Goal: Information Seeking & Learning: Learn about a topic

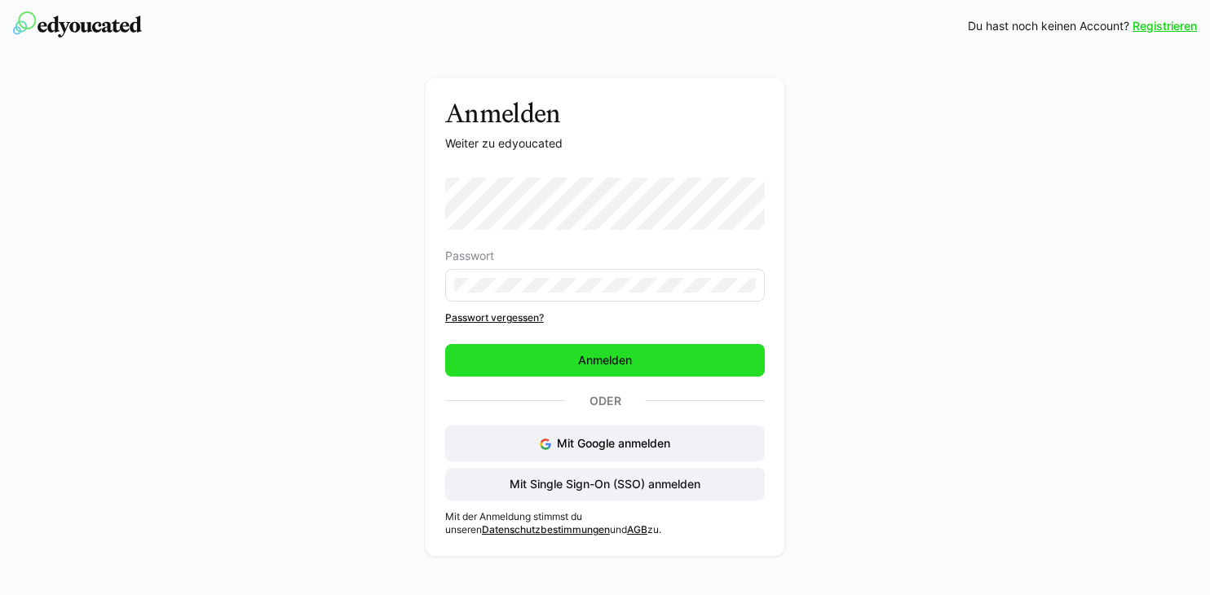
click at [610, 356] on span "Anmelden" at bounding box center [605, 360] width 59 height 16
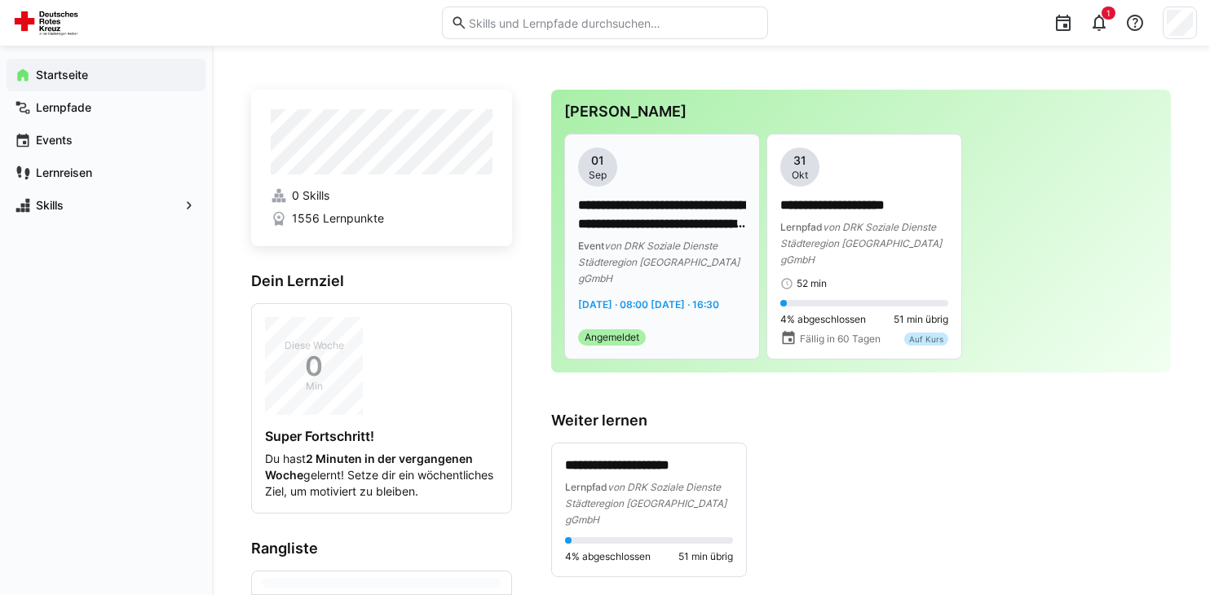
click at [618, 227] on p "**********" at bounding box center [662, 215] width 168 height 38
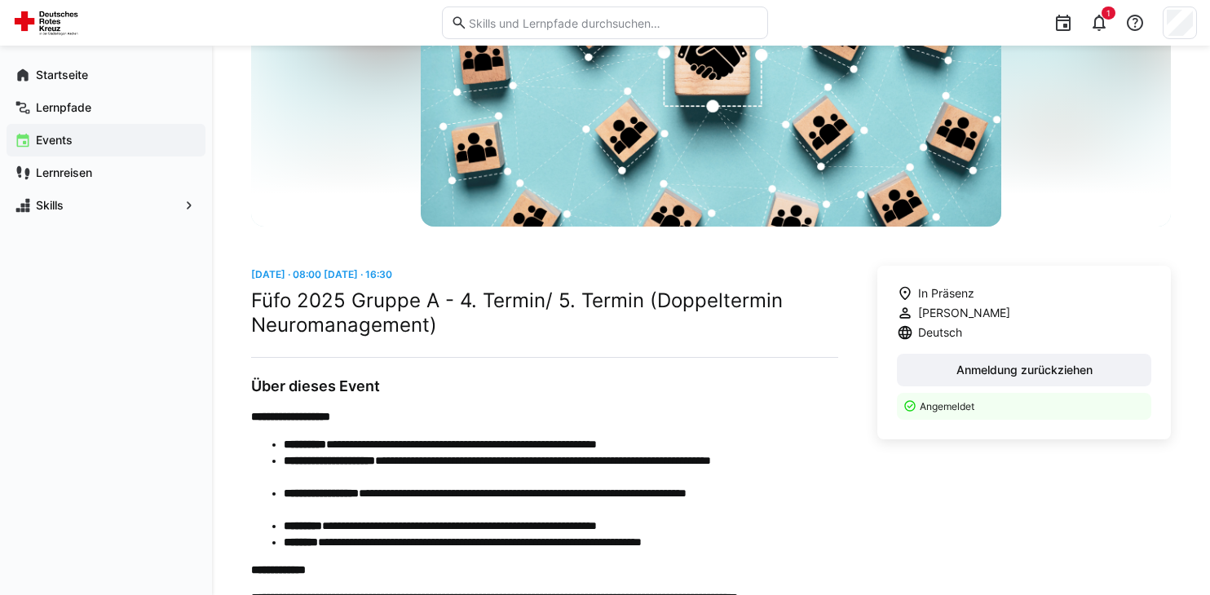
scroll to position [212, 0]
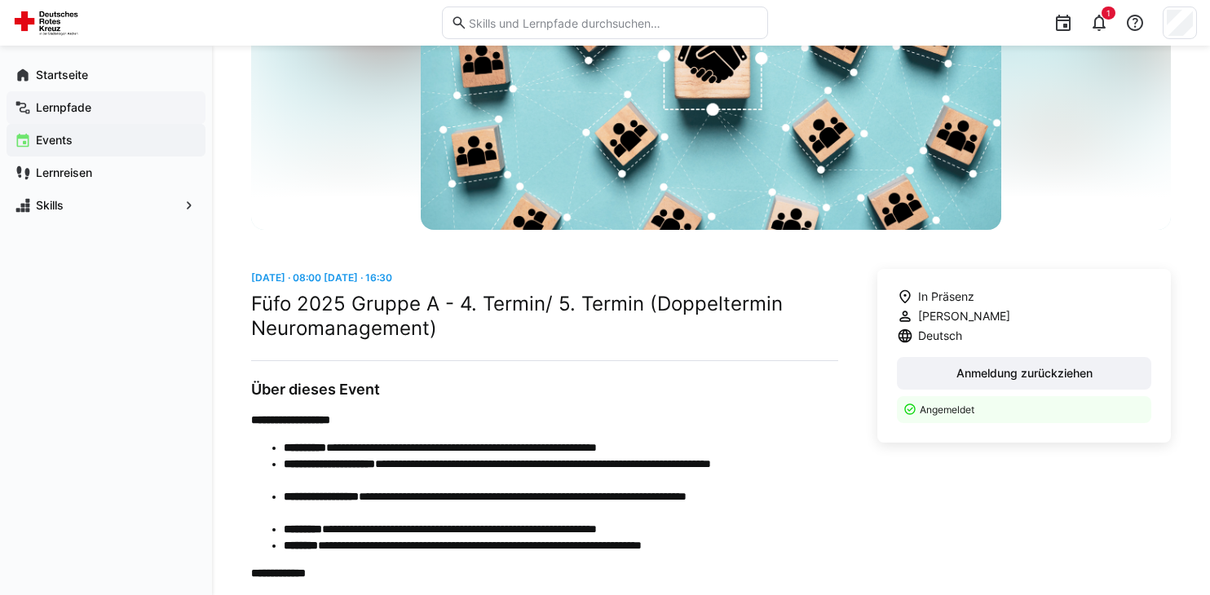
click at [0, 0] on app-navigation-label "Lernpfade" at bounding box center [0, 0] width 0 height 0
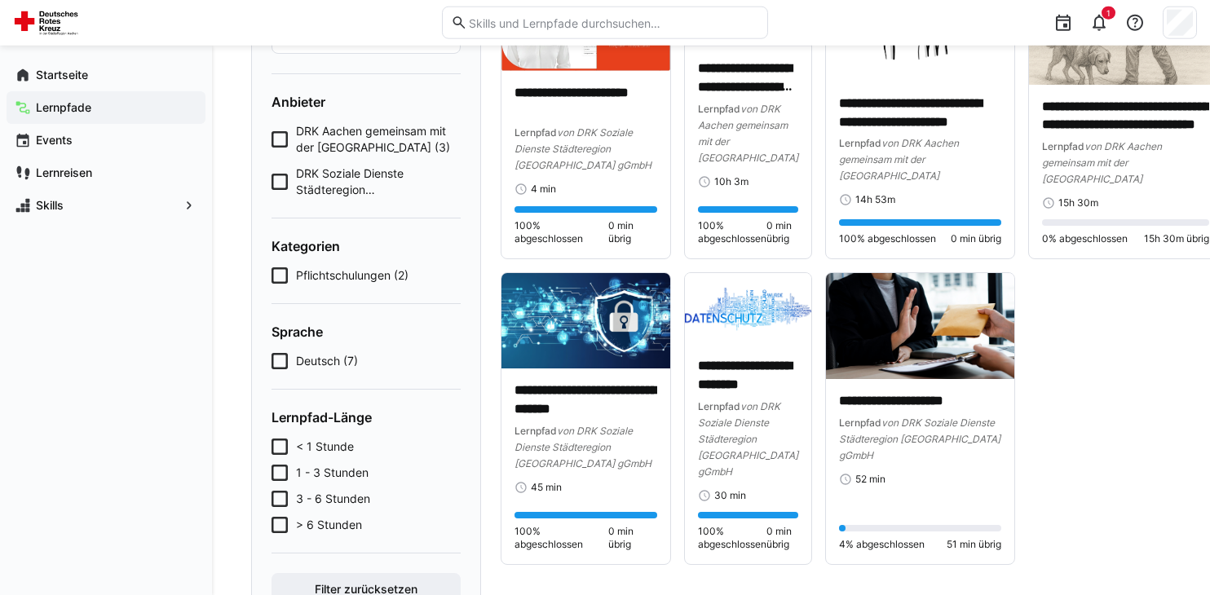
scroll to position [264, 0]
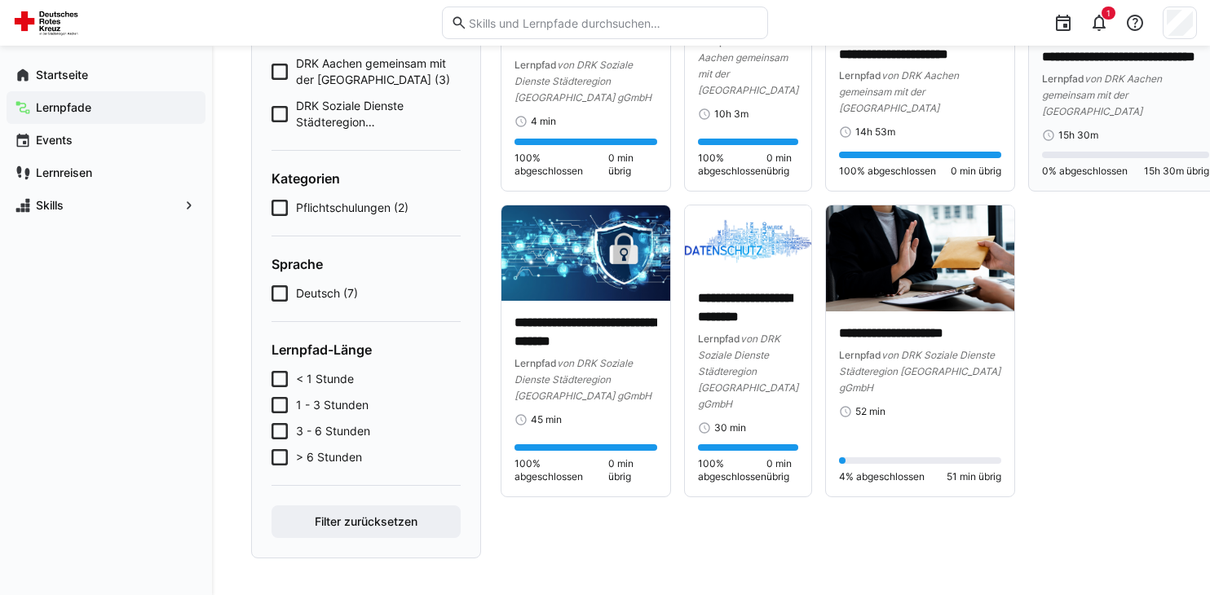
click at [1120, 51] on p "**********" at bounding box center [1125, 49] width 167 height 38
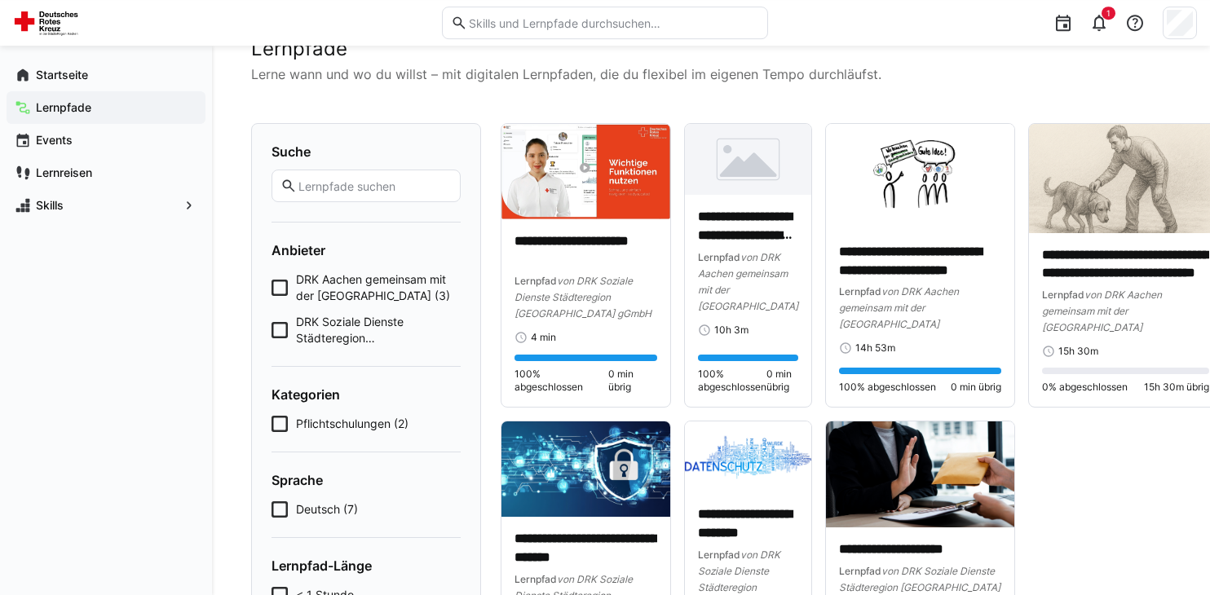
scroll to position [42, 0]
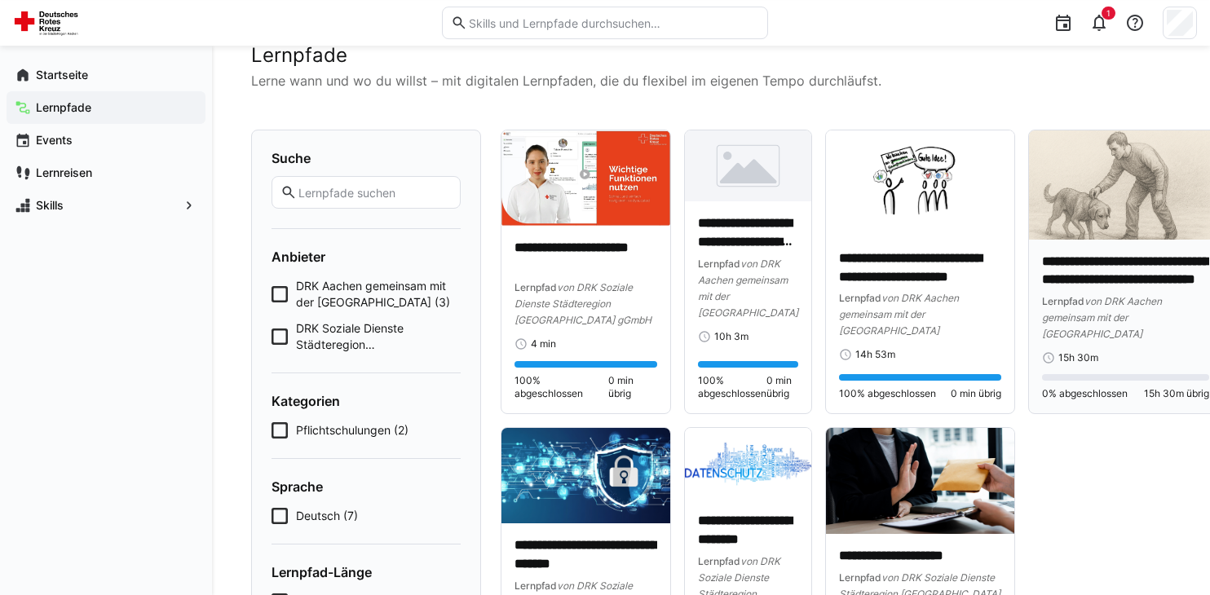
click at [1065, 267] on p "**********" at bounding box center [1125, 272] width 167 height 38
click at [1066, 281] on p "**********" at bounding box center [1125, 272] width 167 height 38
click at [1081, 188] on img at bounding box center [1125, 184] width 193 height 109
click at [1066, 236] on img at bounding box center [1125, 184] width 193 height 109
click at [1104, 364] on div "15h 30m" at bounding box center [1125, 357] width 167 height 13
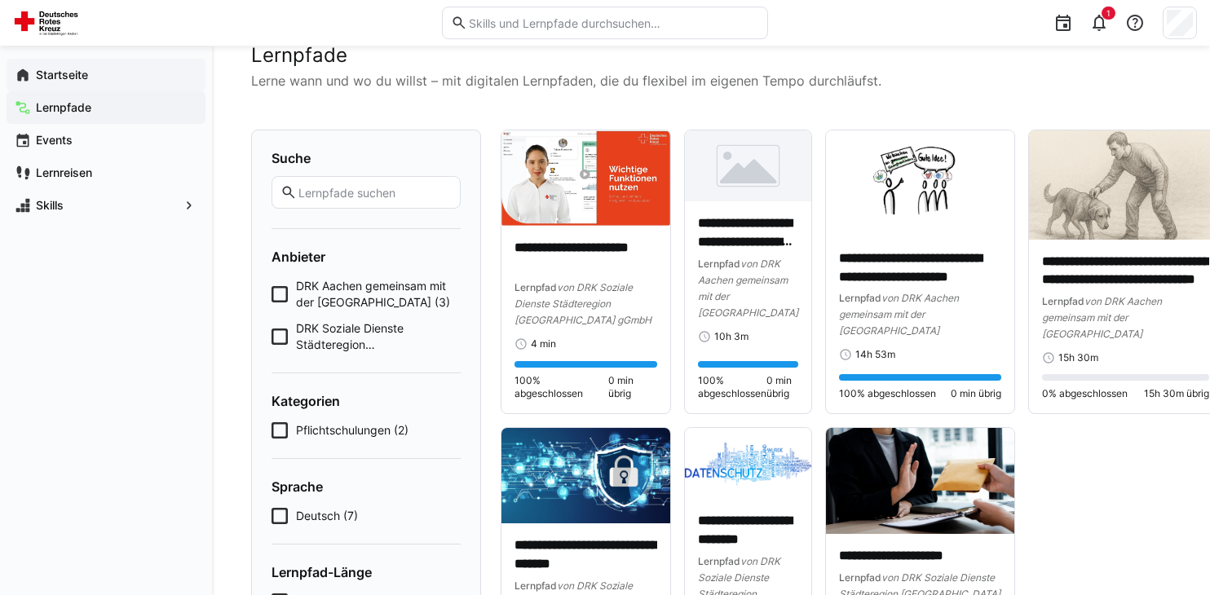
click at [0, 0] on app-navigation-label "Startseite" at bounding box center [0, 0] width 0 height 0
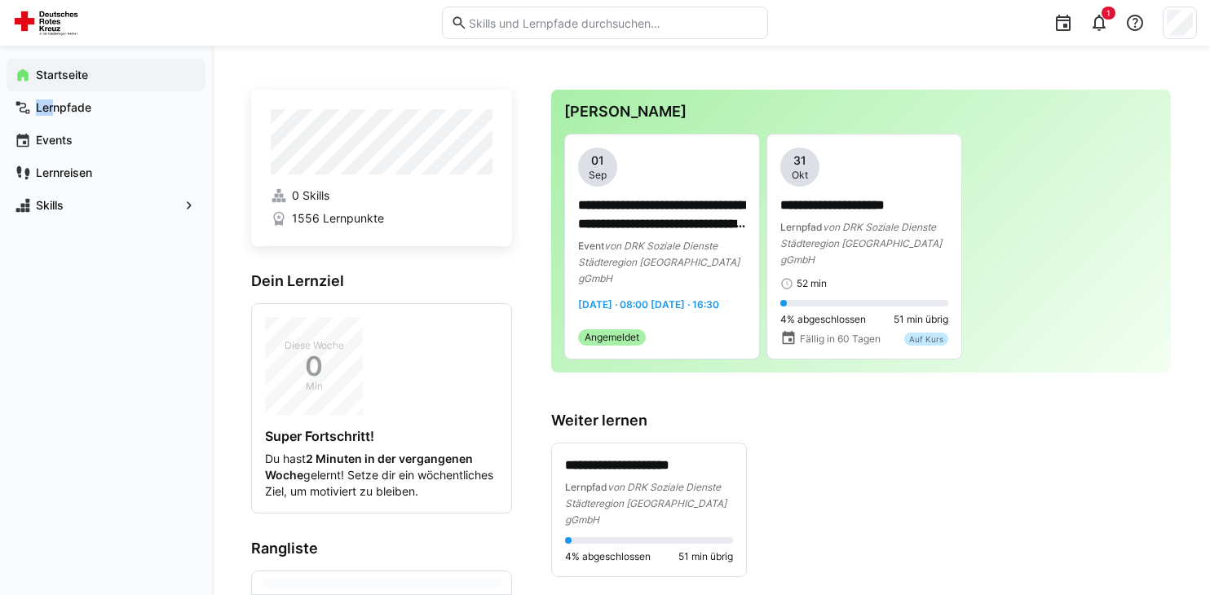
drag, startPoint x: 75, startPoint y: 70, endPoint x: 55, endPoint y: 110, distance: 44.9
click at [55, 83] on span "Startseite" at bounding box center [115, 75] width 164 height 16
click at [72, 180] on span "Lernreisen" at bounding box center [115, 173] width 164 height 16
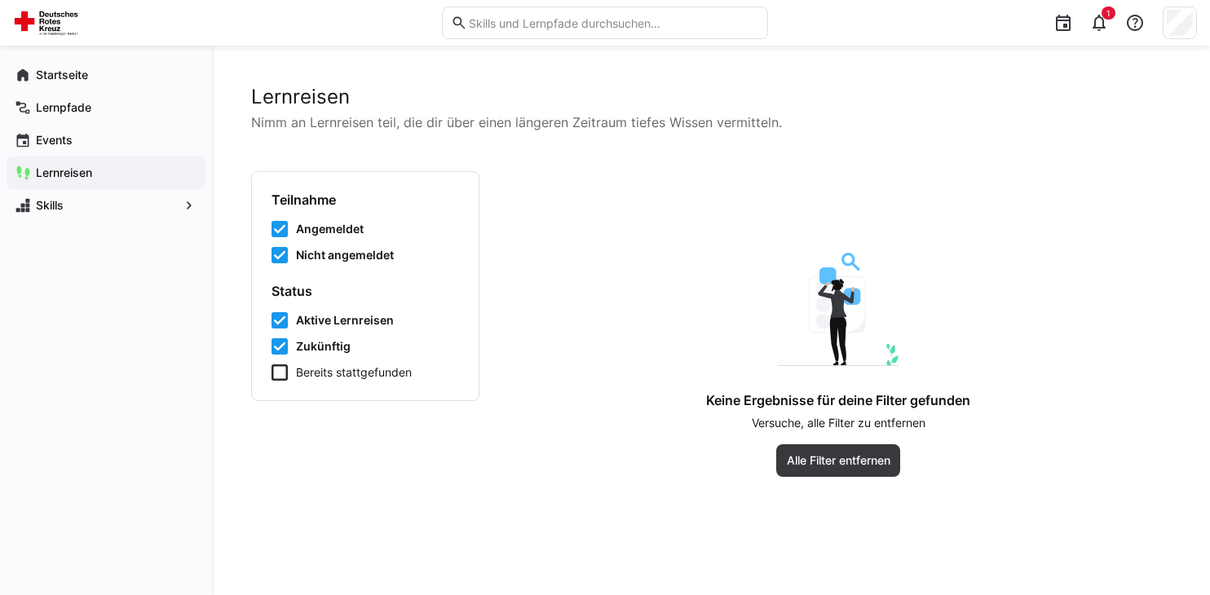
click at [344, 230] on span "Angemeldet" at bounding box center [330, 229] width 68 height 16
click at [344, 230] on span "Angemeldet" at bounding box center [328, 229] width 64 height 16
click at [0, 0] on app-navigation-label "Startseite" at bounding box center [0, 0] width 0 height 0
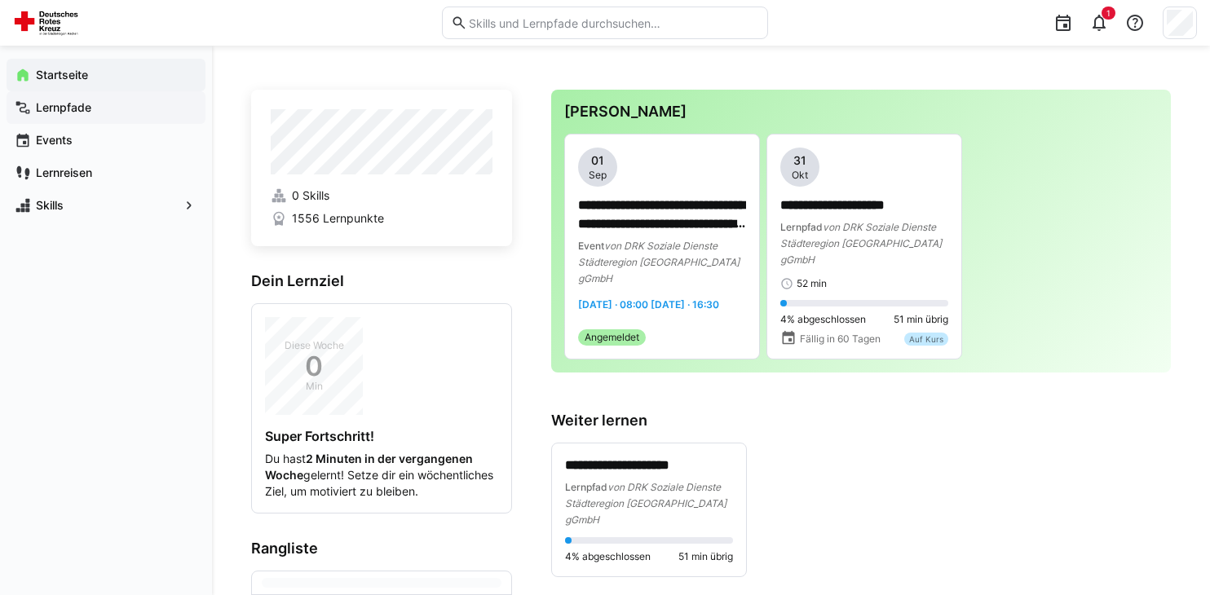
click at [0, 0] on app-navigation-label "Lernpfade" at bounding box center [0, 0] width 0 height 0
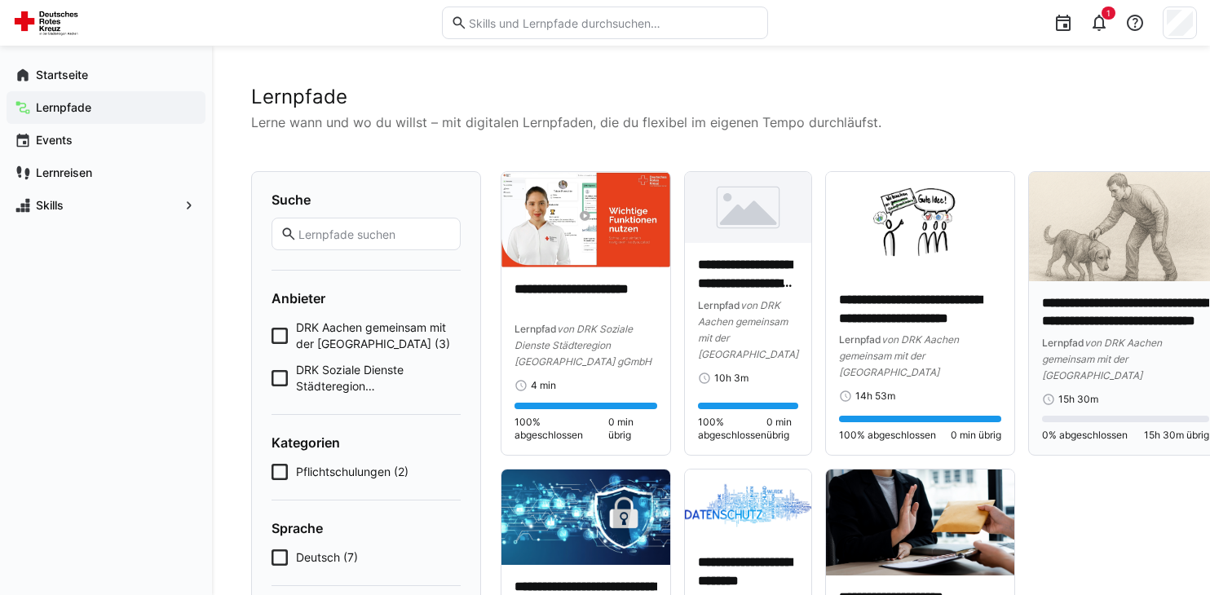
click at [1052, 301] on p "**********" at bounding box center [1125, 313] width 167 height 38
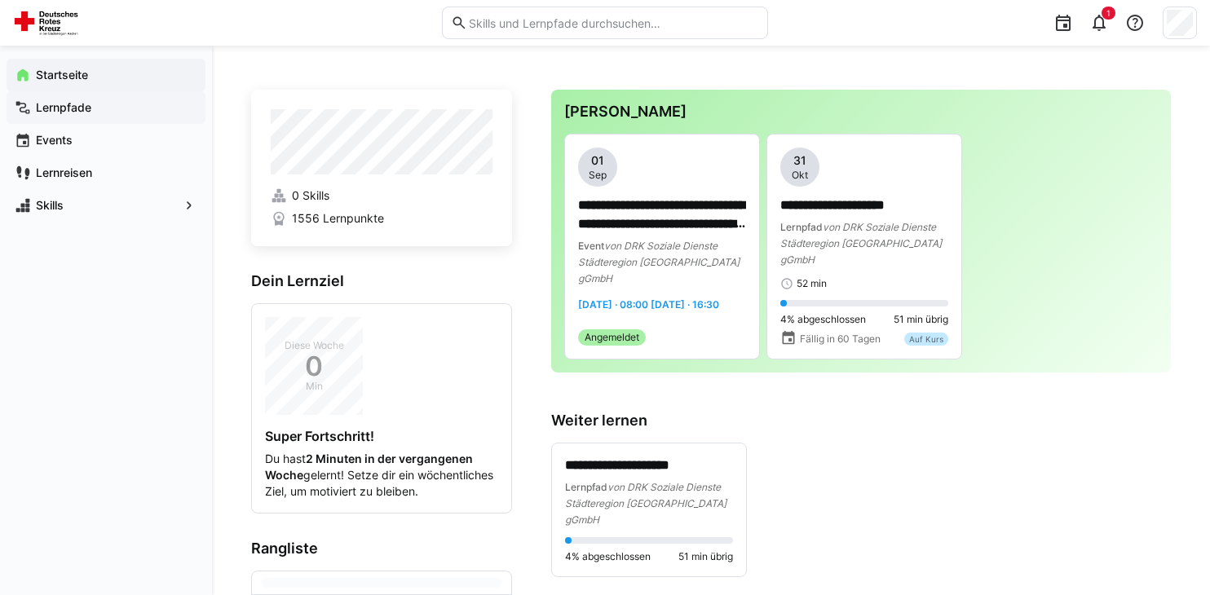
click at [0, 0] on app-navigation-label "Lernpfade" at bounding box center [0, 0] width 0 height 0
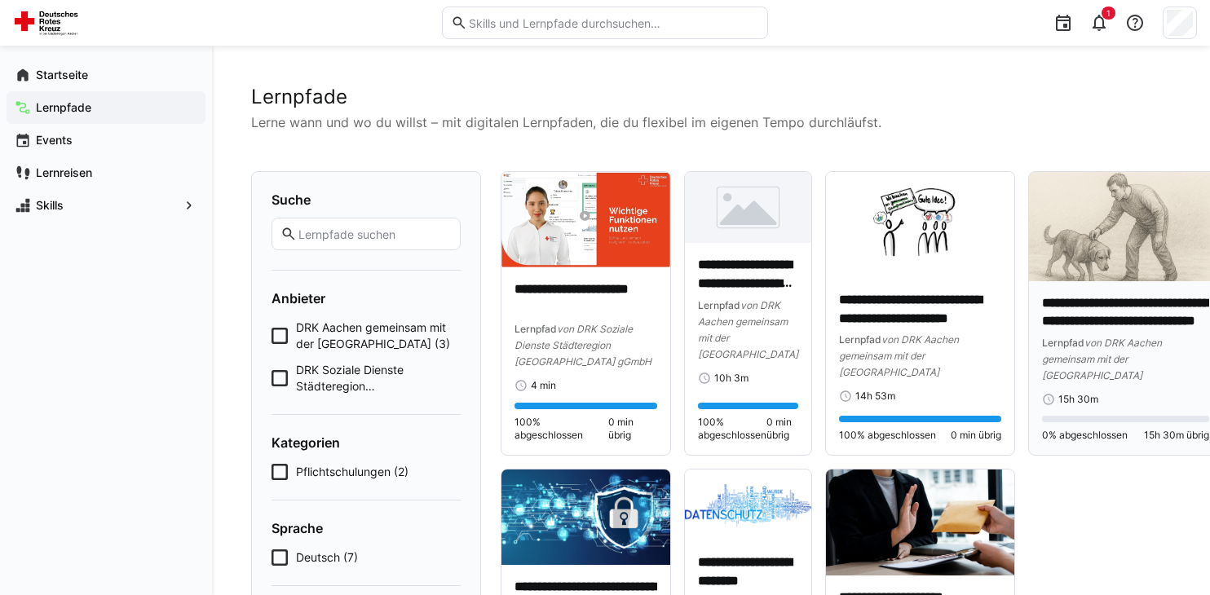
click at [1079, 318] on p "**********" at bounding box center [1125, 313] width 167 height 38
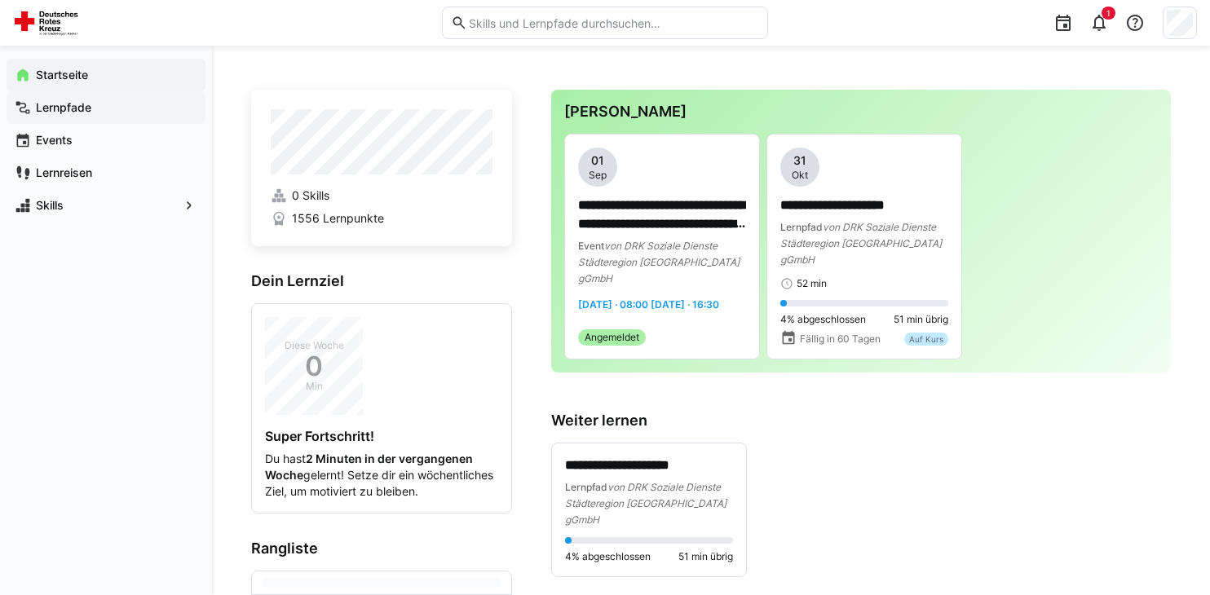
click at [0, 0] on app-navigation-label "Lernpfade" at bounding box center [0, 0] width 0 height 0
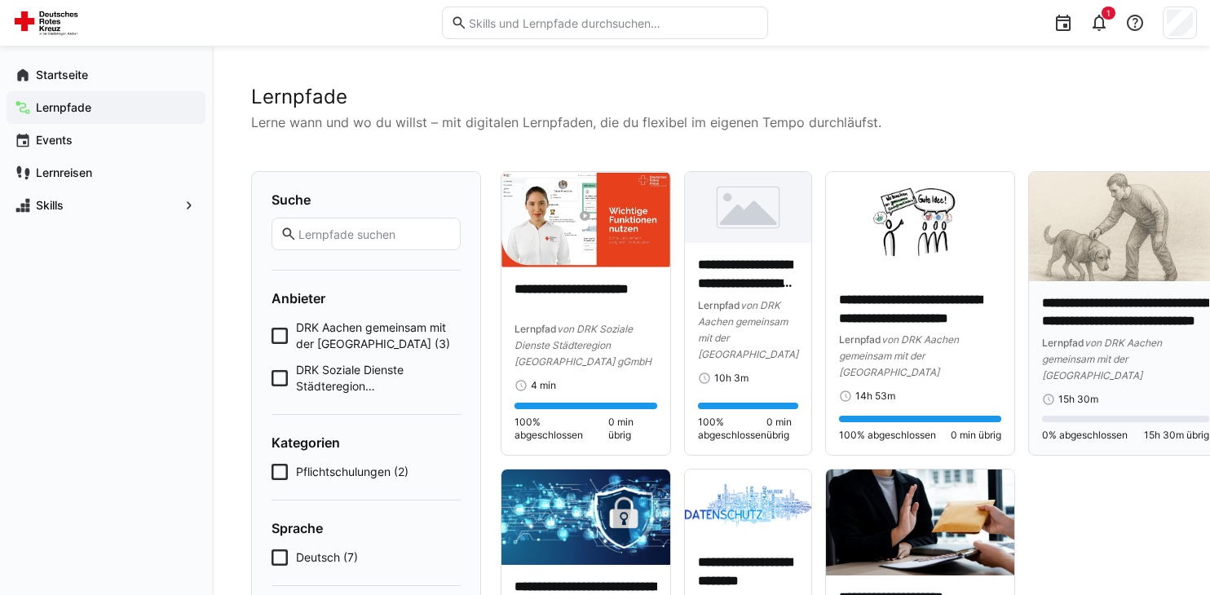
click at [1117, 309] on p "**********" at bounding box center [1125, 313] width 167 height 38
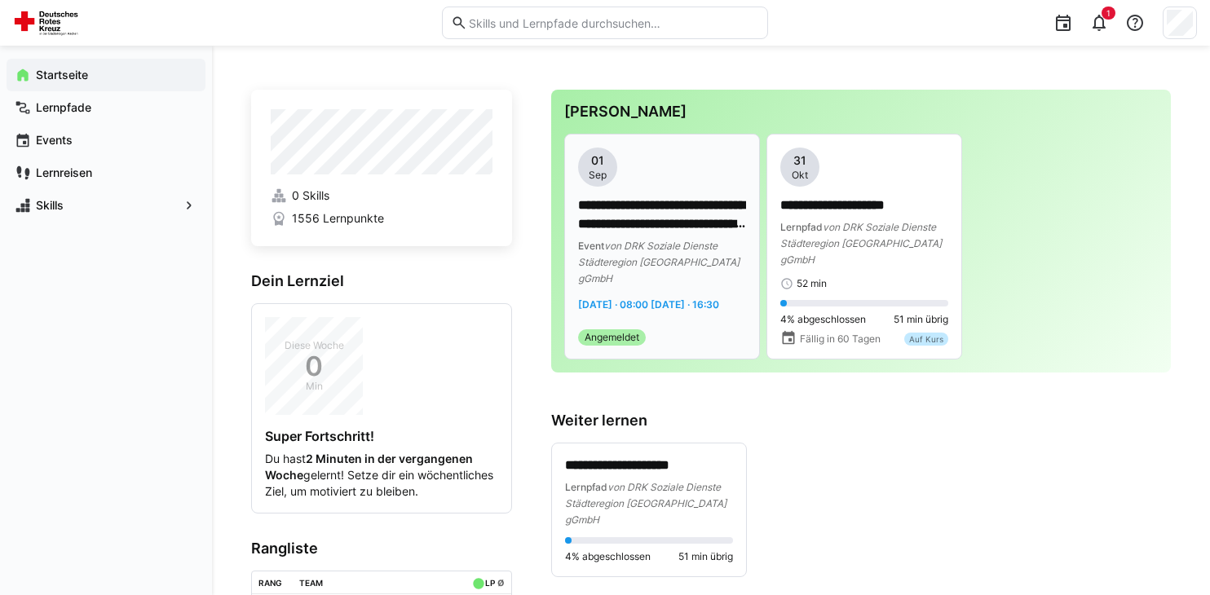
click at [607, 334] on span "Angemeldet" at bounding box center [612, 337] width 55 height 13
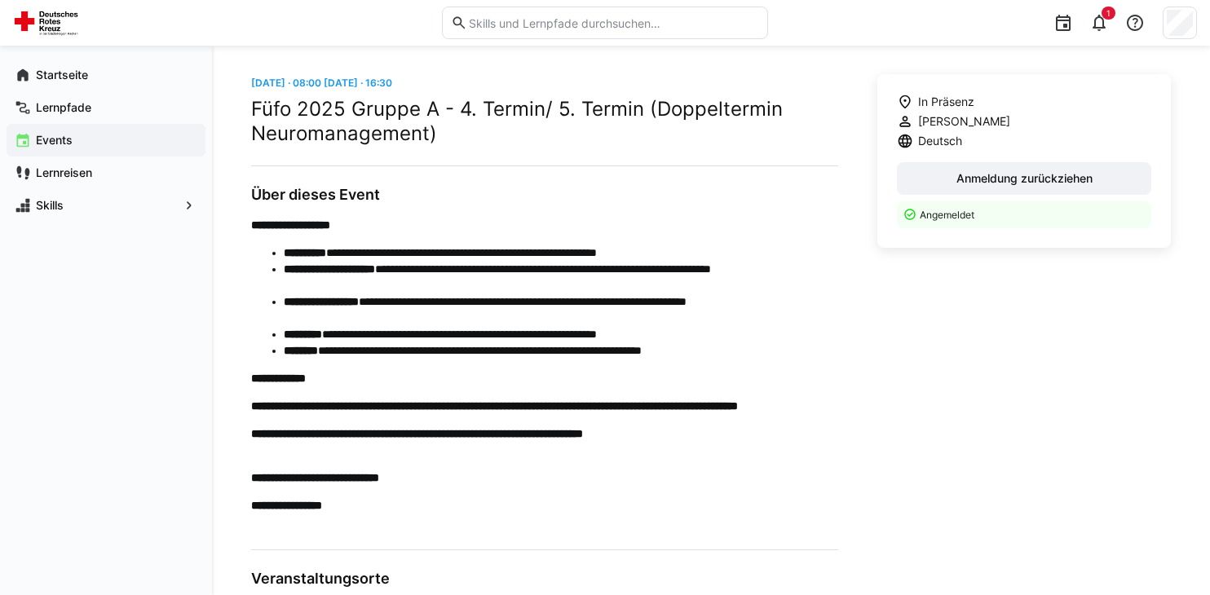
scroll to position [603, 0]
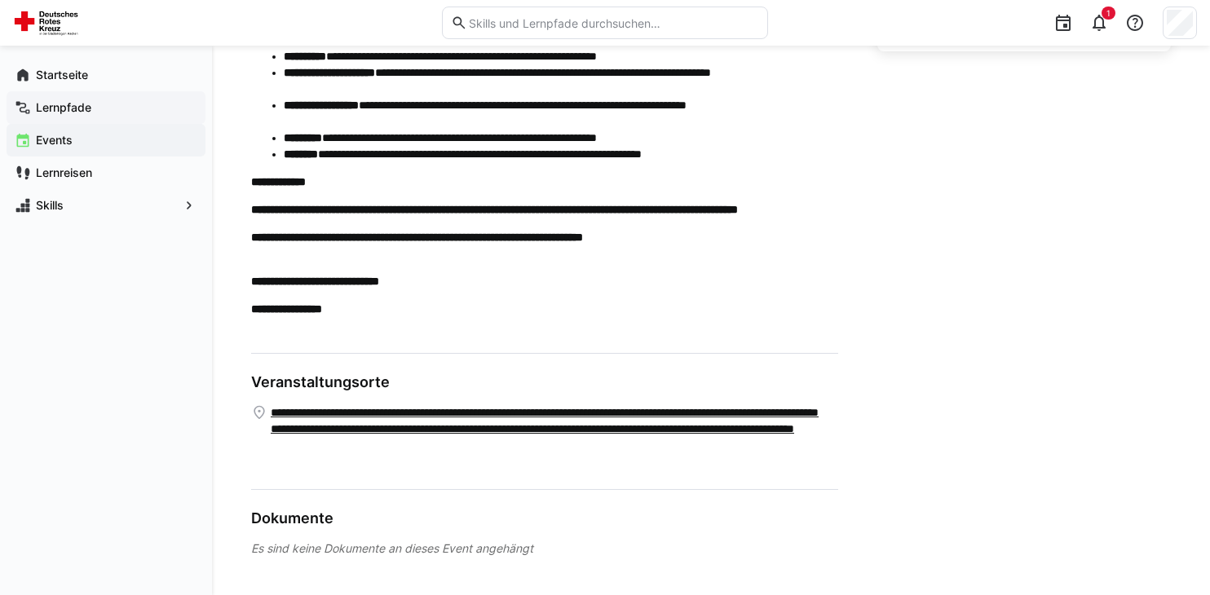
click at [63, 100] on span "Lernpfade" at bounding box center [115, 107] width 164 height 16
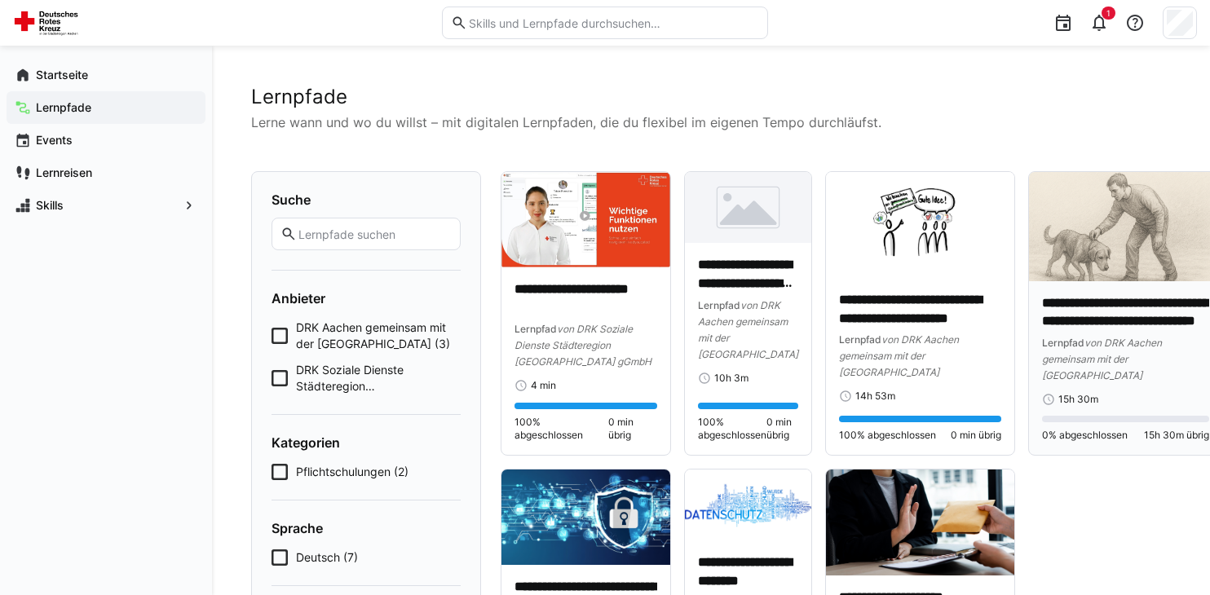
click at [1134, 310] on p "**********" at bounding box center [1125, 313] width 167 height 38
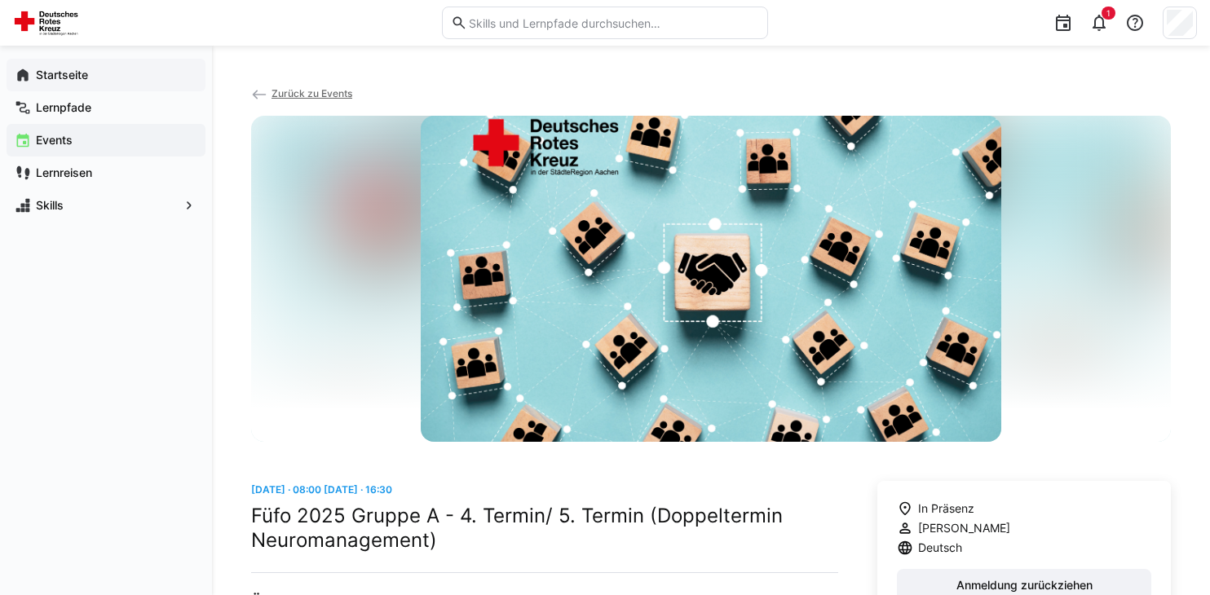
click at [0, 0] on app-navigation-label "Startseite" at bounding box center [0, 0] width 0 height 0
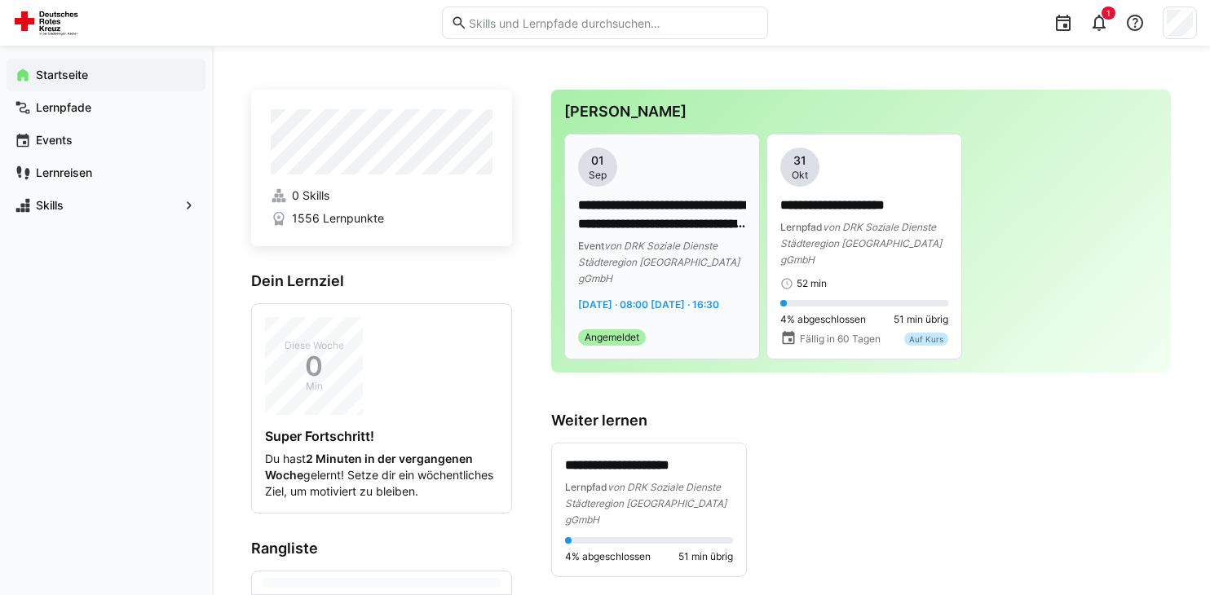
click at [621, 298] on span "[DATE] · 08:00 [DATE] · 16:30" at bounding box center [648, 304] width 141 height 12
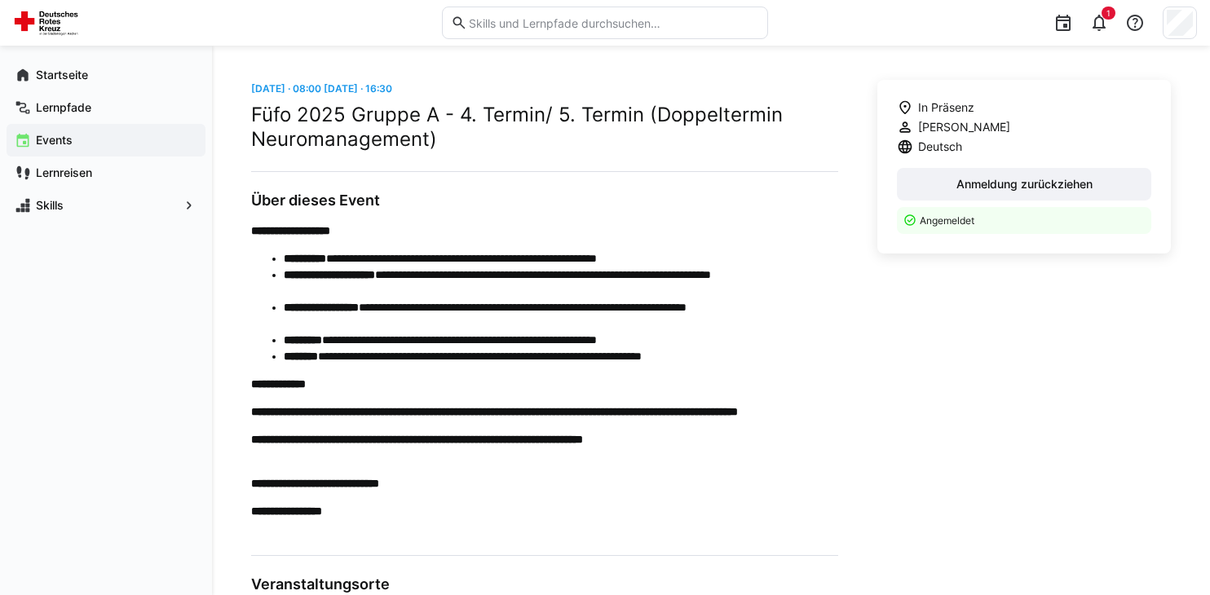
scroll to position [383, 0]
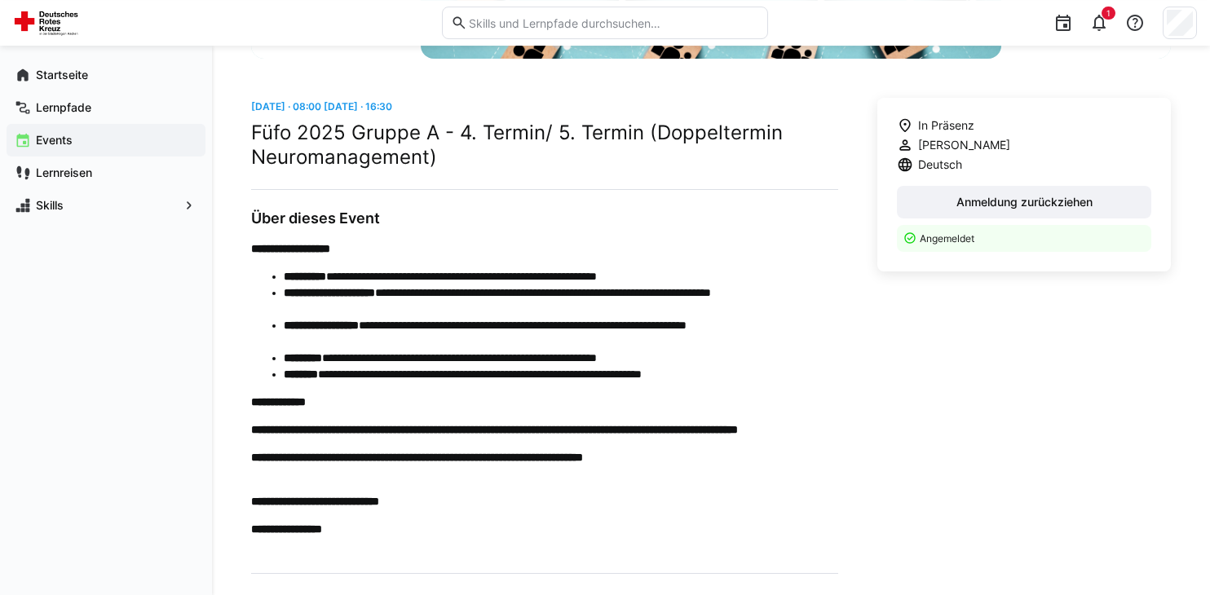
click at [1014, 245] on p "Angemeldet" at bounding box center [1031, 239] width 222 height 14
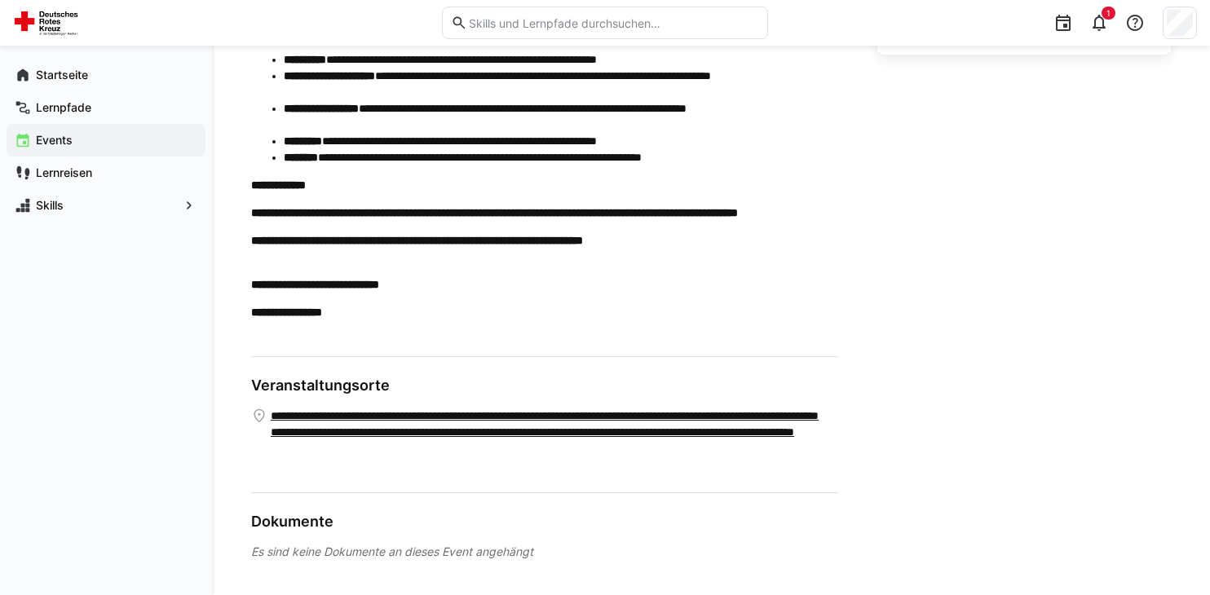
scroll to position [603, 0]
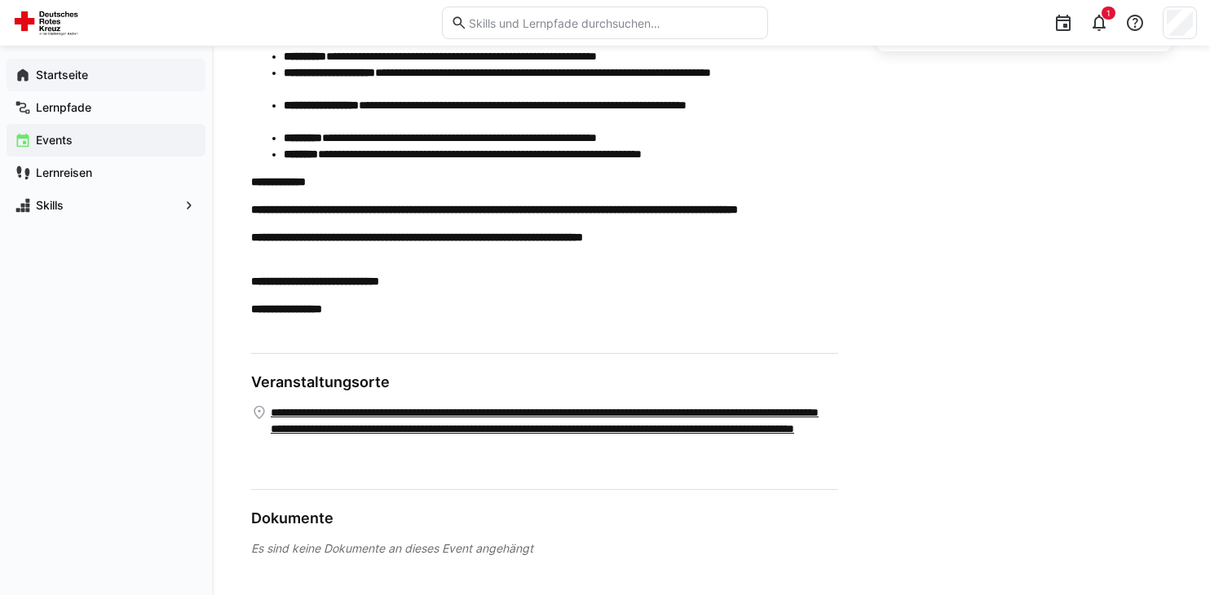
click at [47, 85] on div "Startseite" at bounding box center [106, 75] width 199 height 33
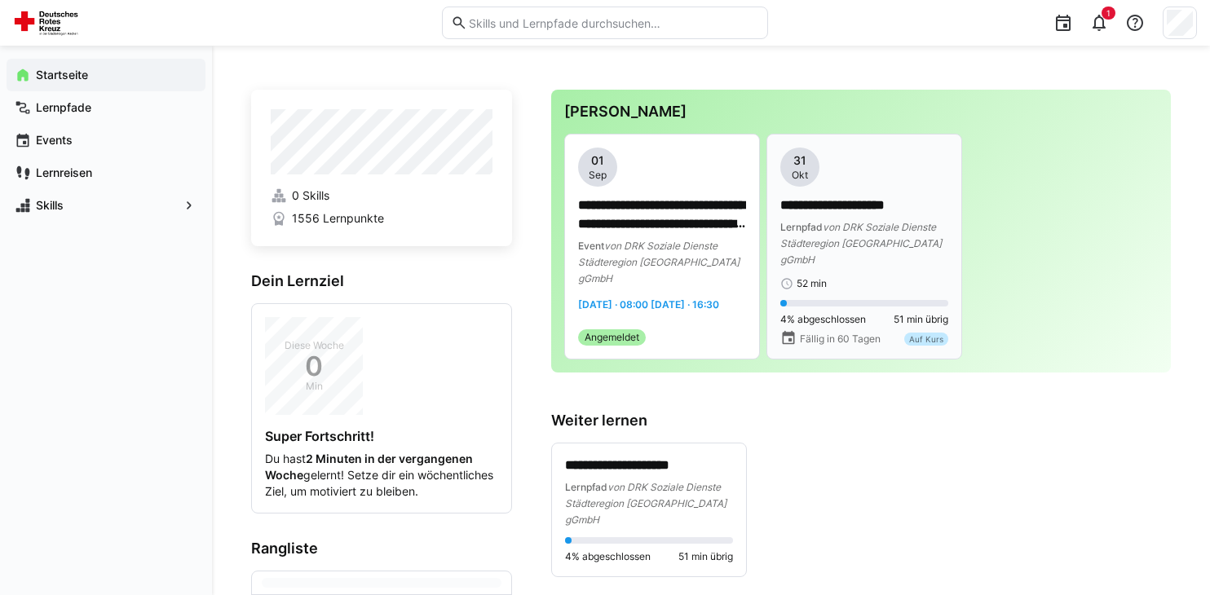
click at [856, 192] on div "**********" at bounding box center [864, 219] width 168 height 143
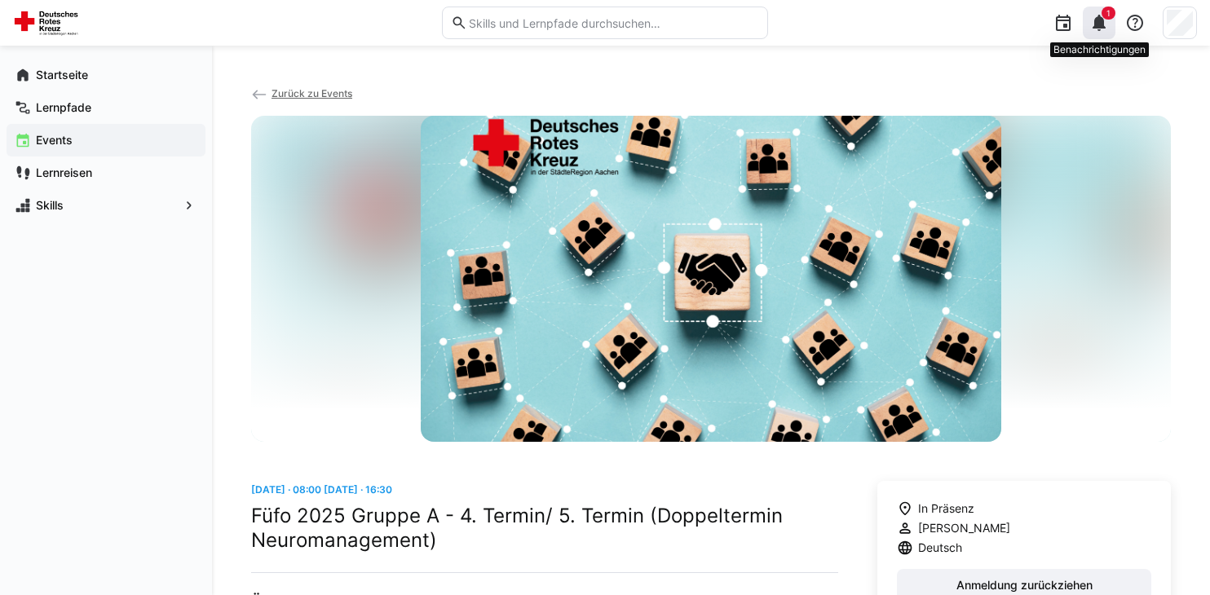
click at [1102, 20] on eds-icon at bounding box center [1099, 23] width 20 height 20
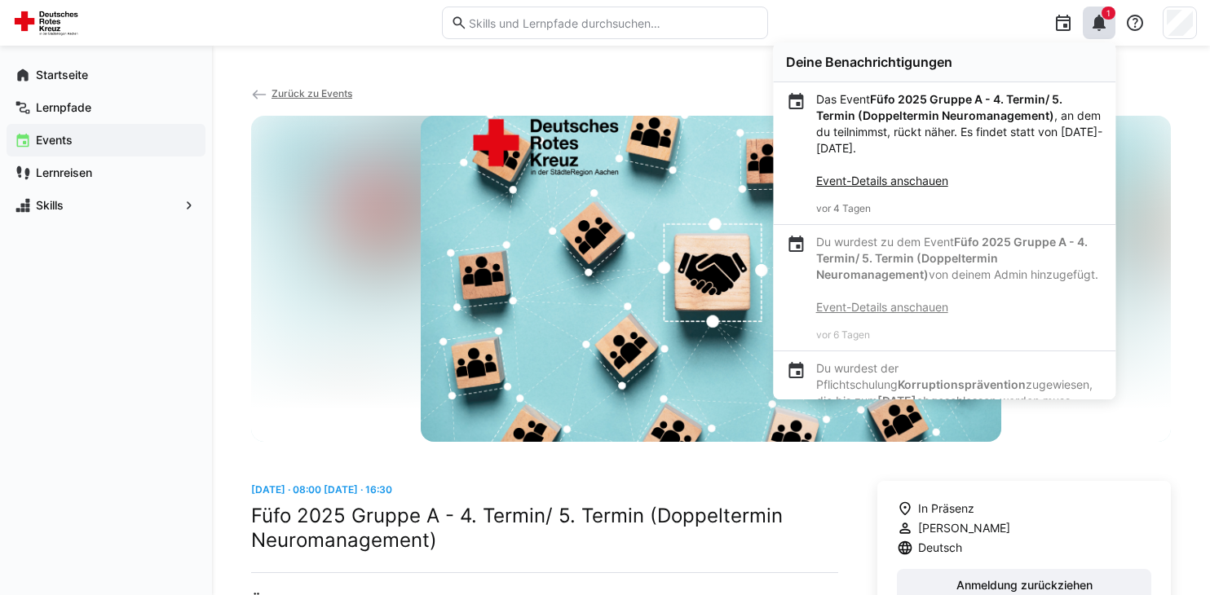
click at [890, 185] on link "Event-Details anschauen" at bounding box center [882, 181] width 132 height 14
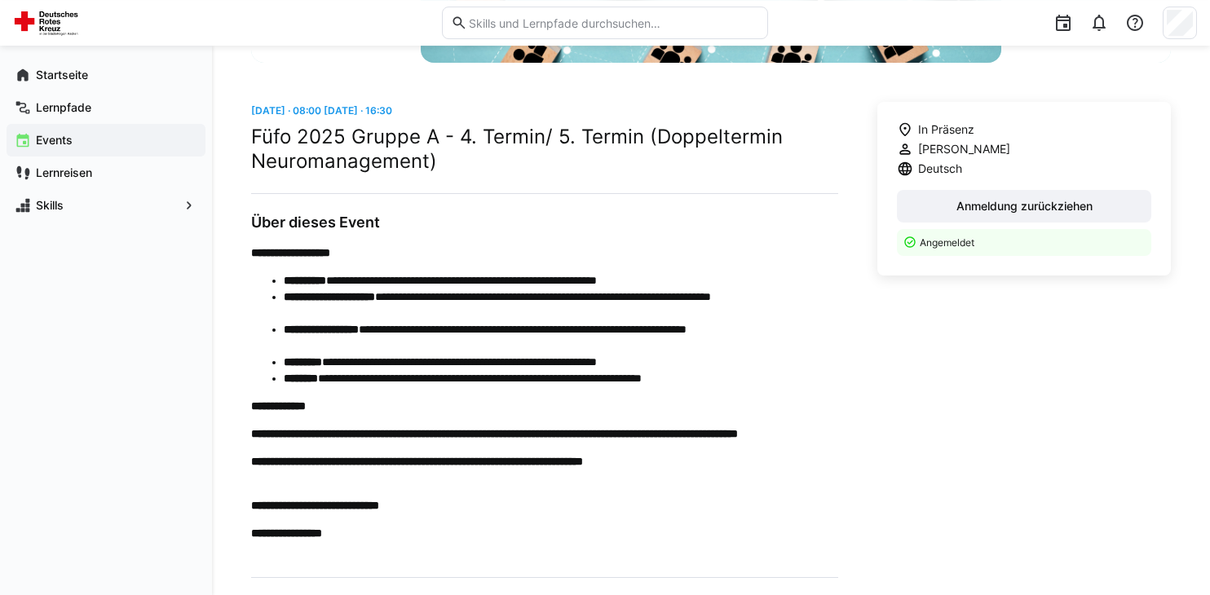
scroll to position [373, 0]
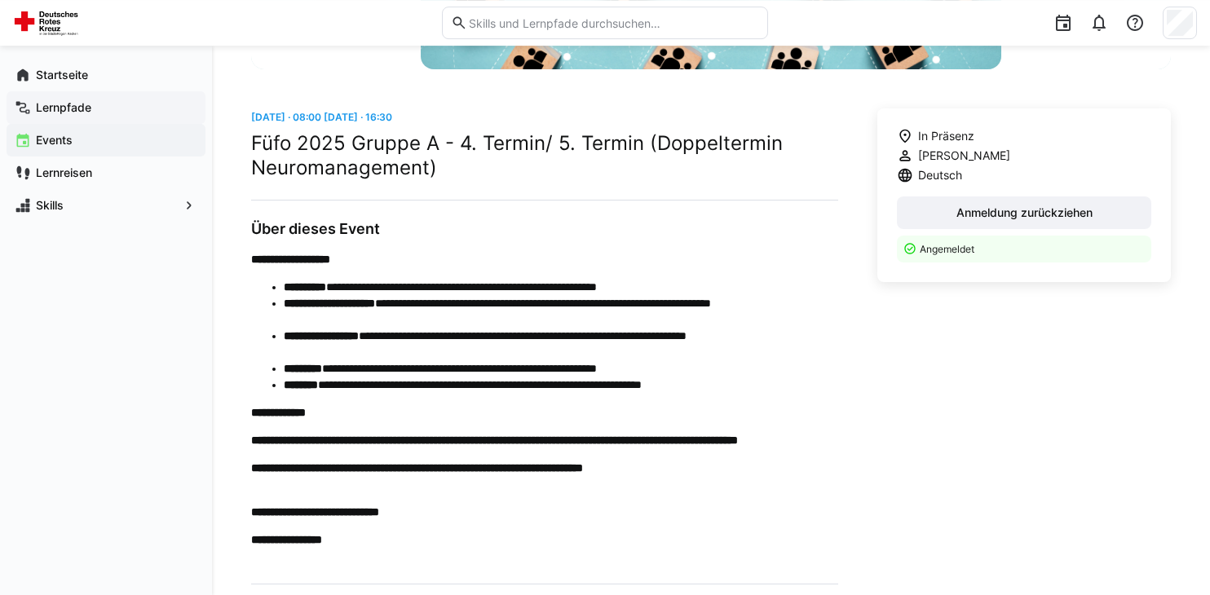
click at [0, 0] on app-navigation-label "Lernpfade" at bounding box center [0, 0] width 0 height 0
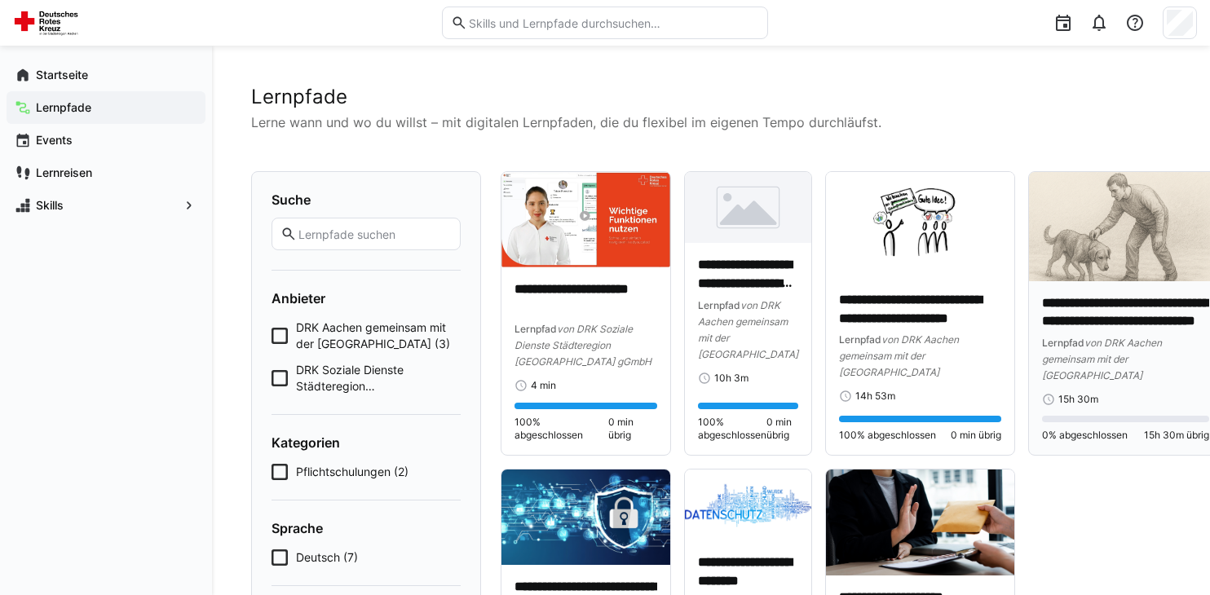
click at [1073, 303] on p "**********" at bounding box center [1125, 313] width 167 height 38
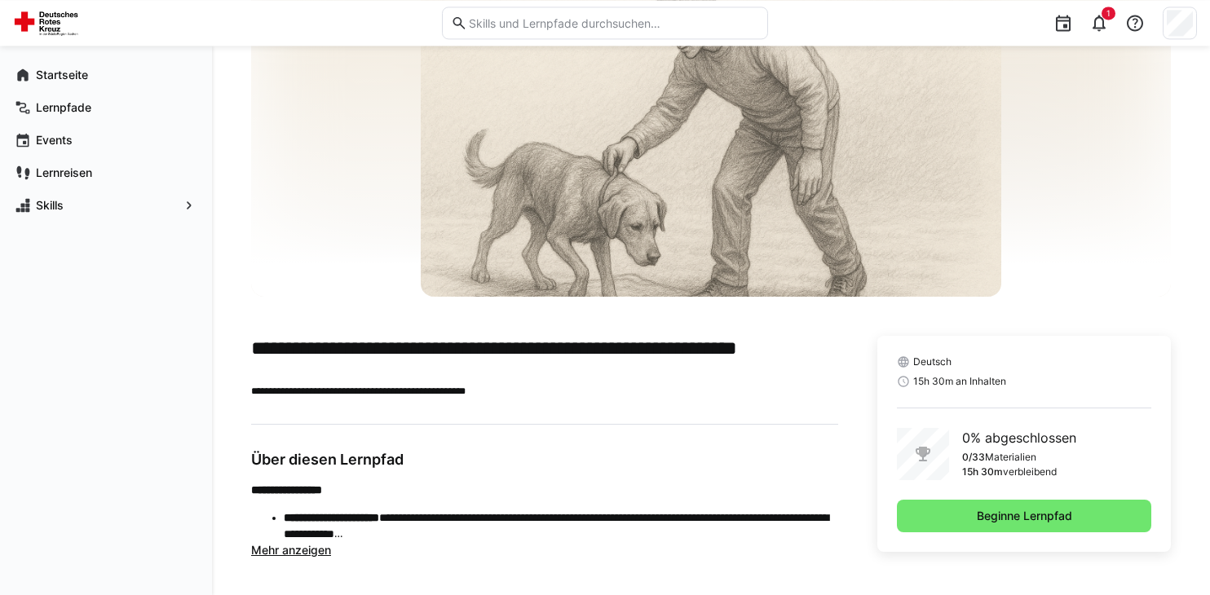
scroll to position [116, 0]
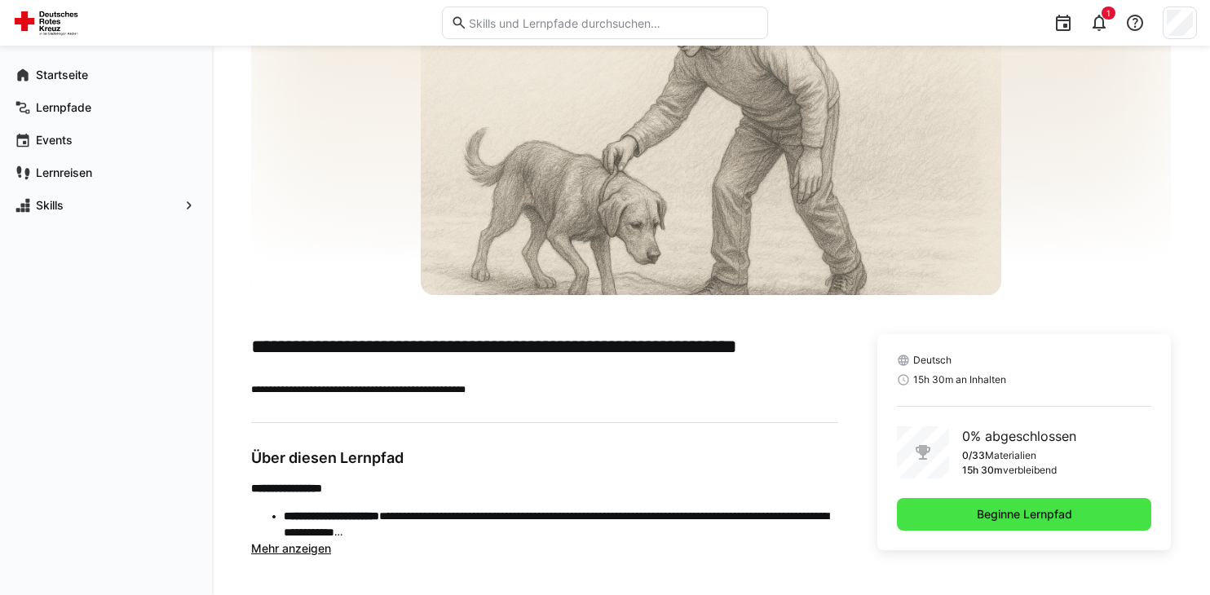
click at [1013, 512] on span "Beginne Lernpfad" at bounding box center [1024, 514] width 100 height 16
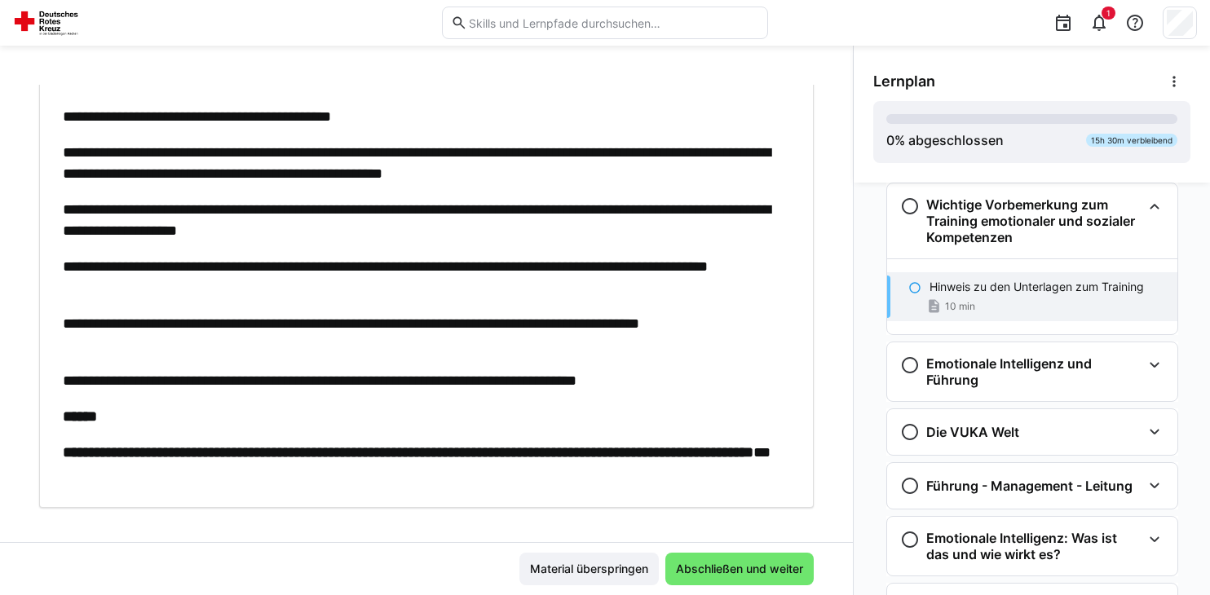
scroll to position [300, 0]
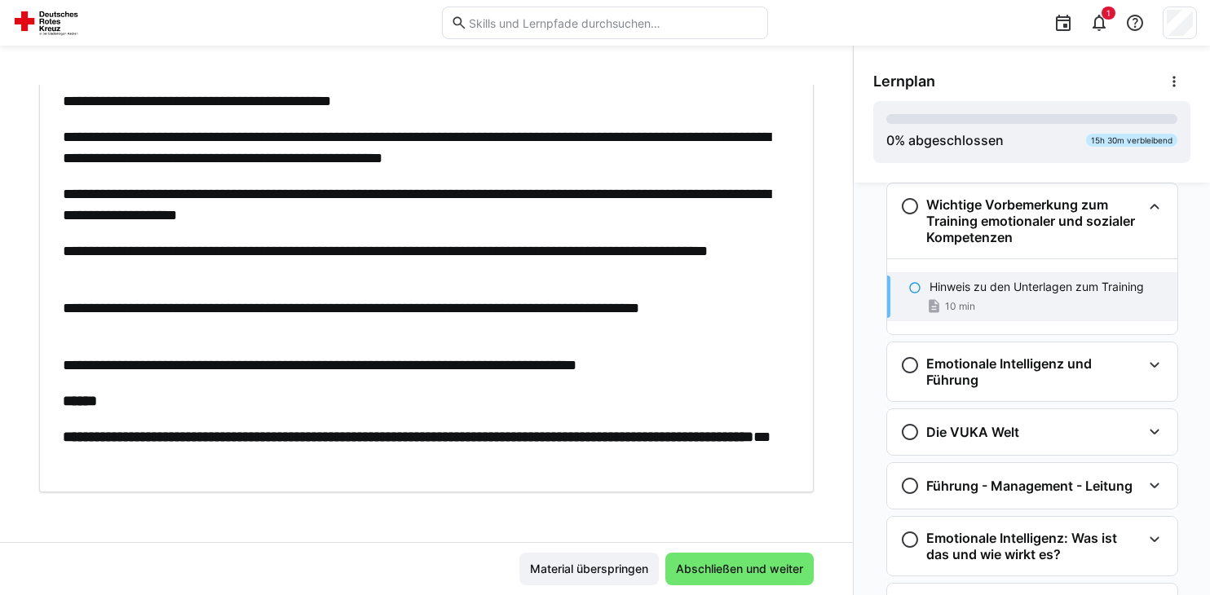
click at [845, 554] on div "Material überspringen Abschließen und weiter" at bounding box center [426, 568] width 853 height 53
click at [748, 572] on span "Abschließen und weiter" at bounding box center [739, 569] width 132 height 16
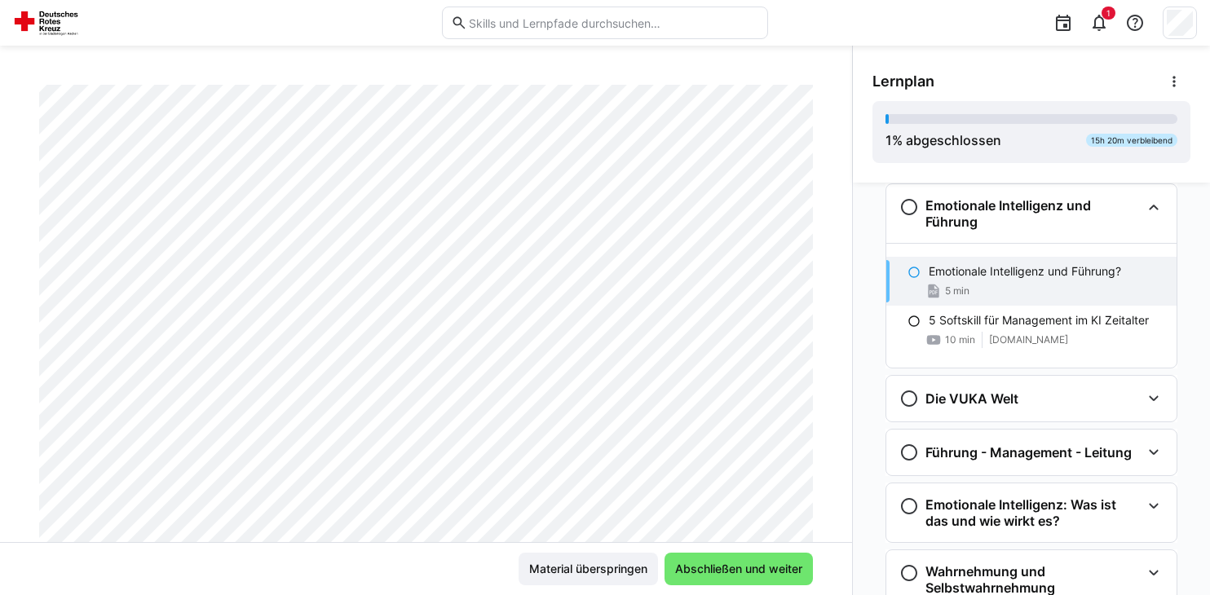
scroll to position [0, 0]
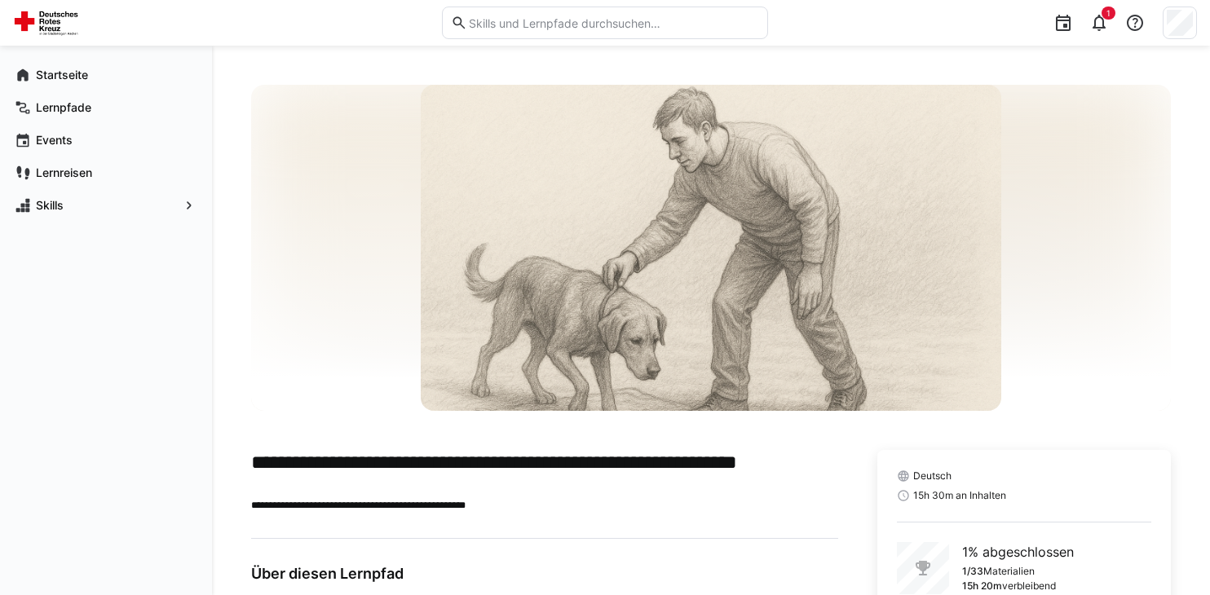
drag, startPoint x: 1199, startPoint y: 190, endPoint x: 1211, endPoint y: 201, distance: 16.2
click at [1209, 201] on html "**********" at bounding box center [605, 297] width 1210 height 595
click at [0, 0] on app-navigation-label "Startseite" at bounding box center [0, 0] width 0 height 0
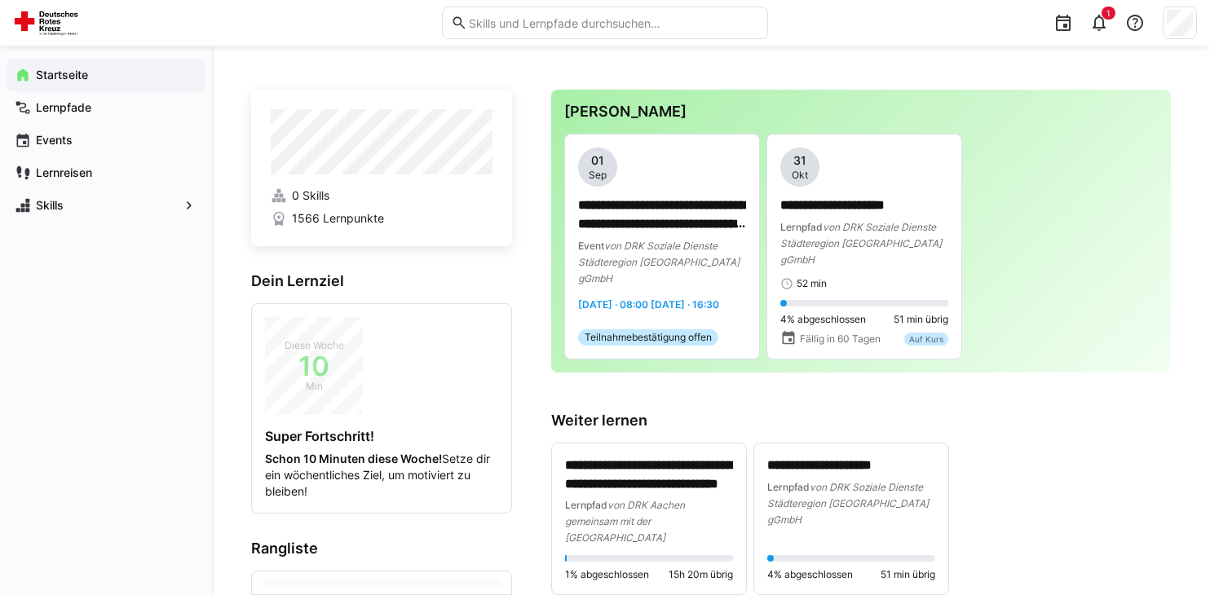
drag, startPoint x: 65, startPoint y: 80, endPoint x: 272, endPoint y: 168, distance: 225.0
click at [197, 83] on span "Startseite" at bounding box center [115, 75] width 164 height 16
click at [0, 0] on app-navigation-label "Lernpfade" at bounding box center [0, 0] width 0 height 0
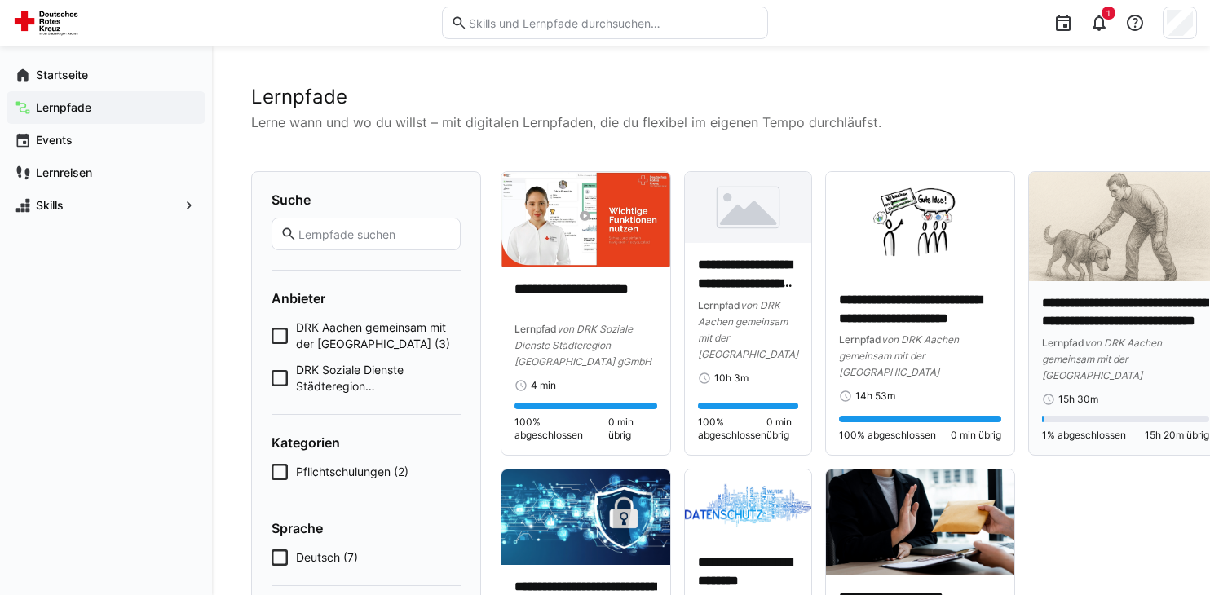
click at [1137, 298] on p "**********" at bounding box center [1125, 313] width 167 height 38
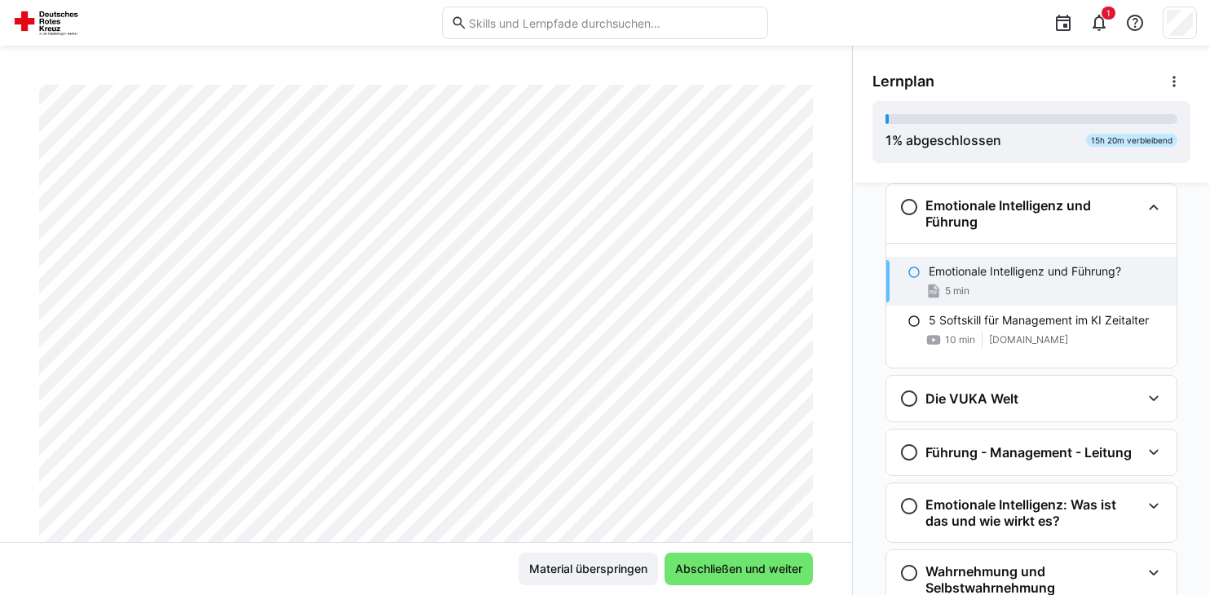
scroll to position [278, 0]
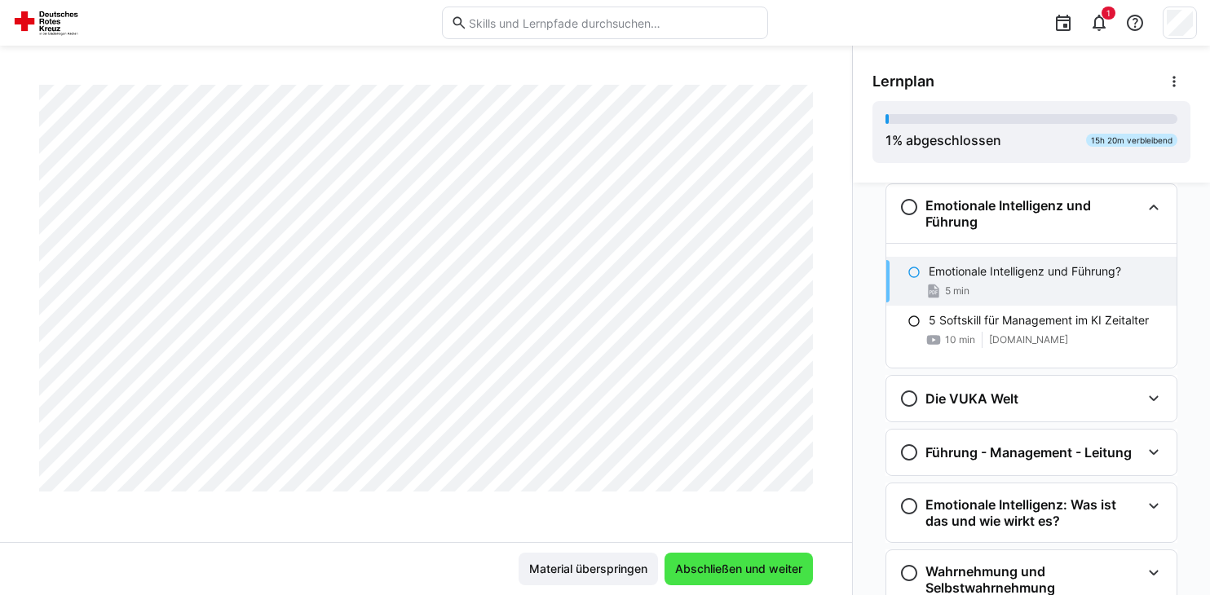
click at [731, 572] on span "Abschließen und weiter" at bounding box center [739, 569] width 132 height 16
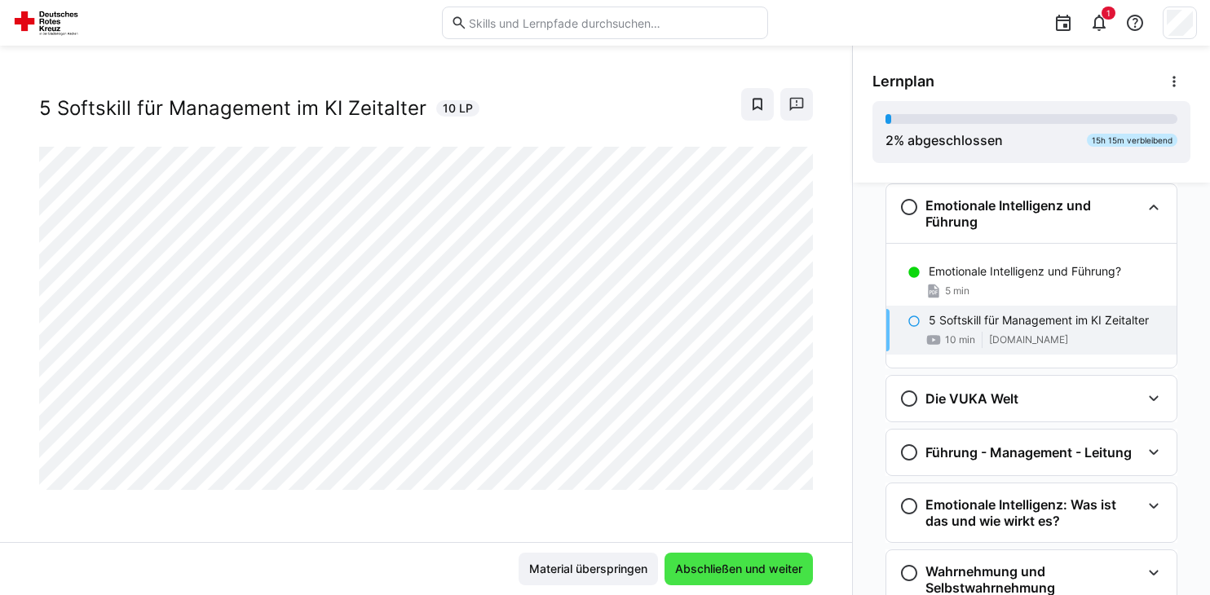
scroll to position [26, 0]
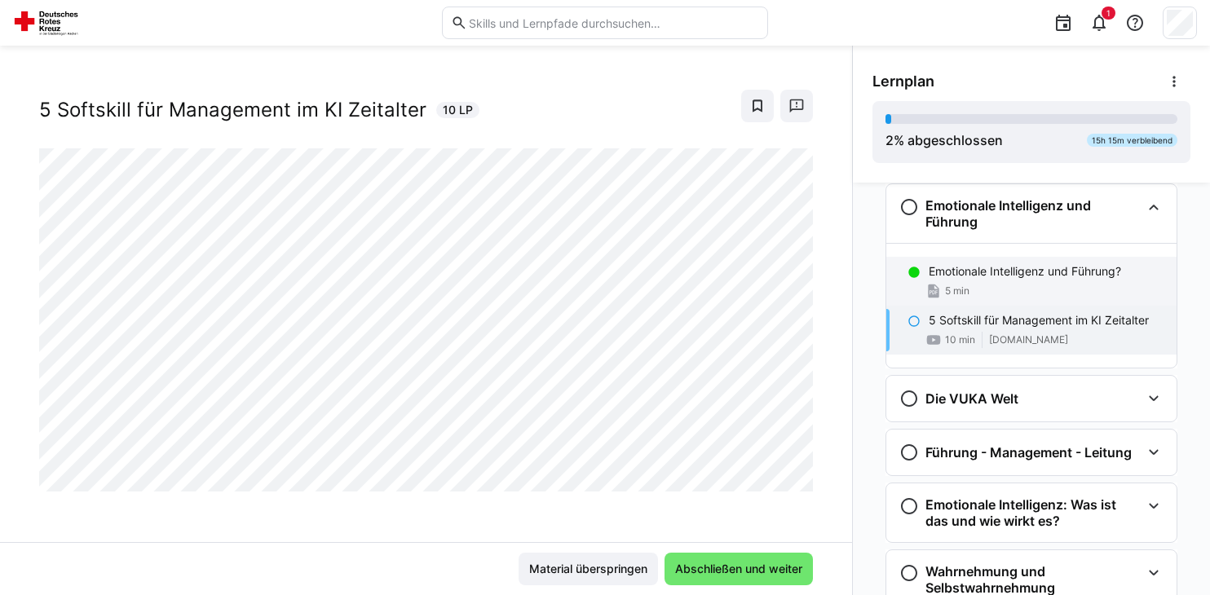
click at [975, 279] on div "Emotionale Intelligenz und Führung? 5 min" at bounding box center [1031, 281] width 290 height 49
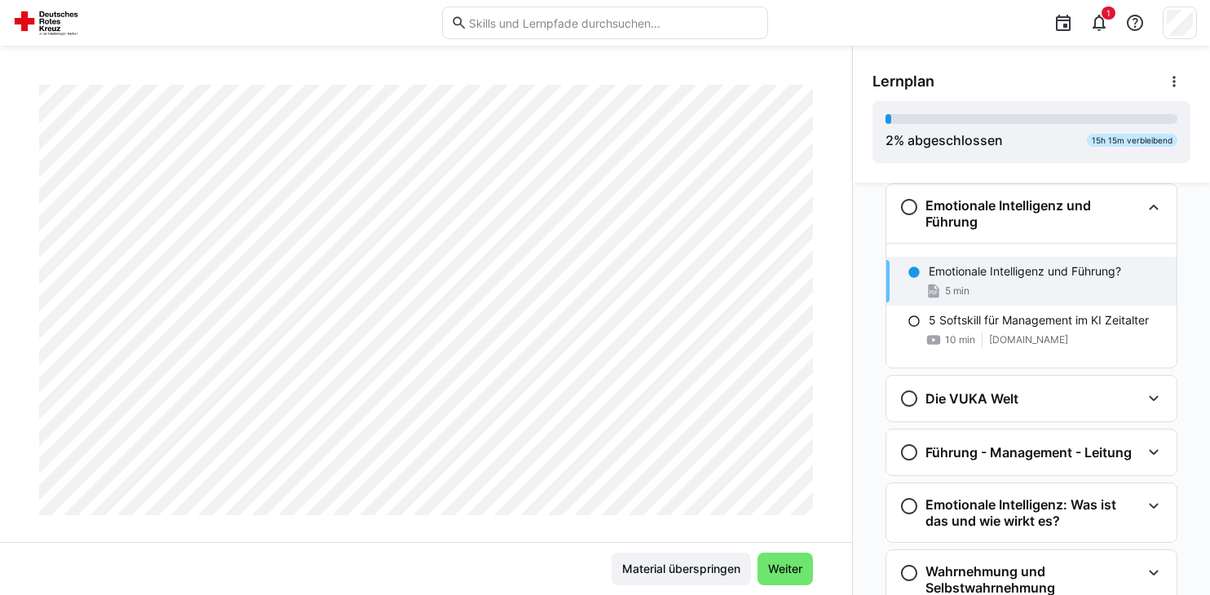
scroll to position [278, 0]
click at [784, 570] on span "Weiter" at bounding box center [785, 569] width 39 height 16
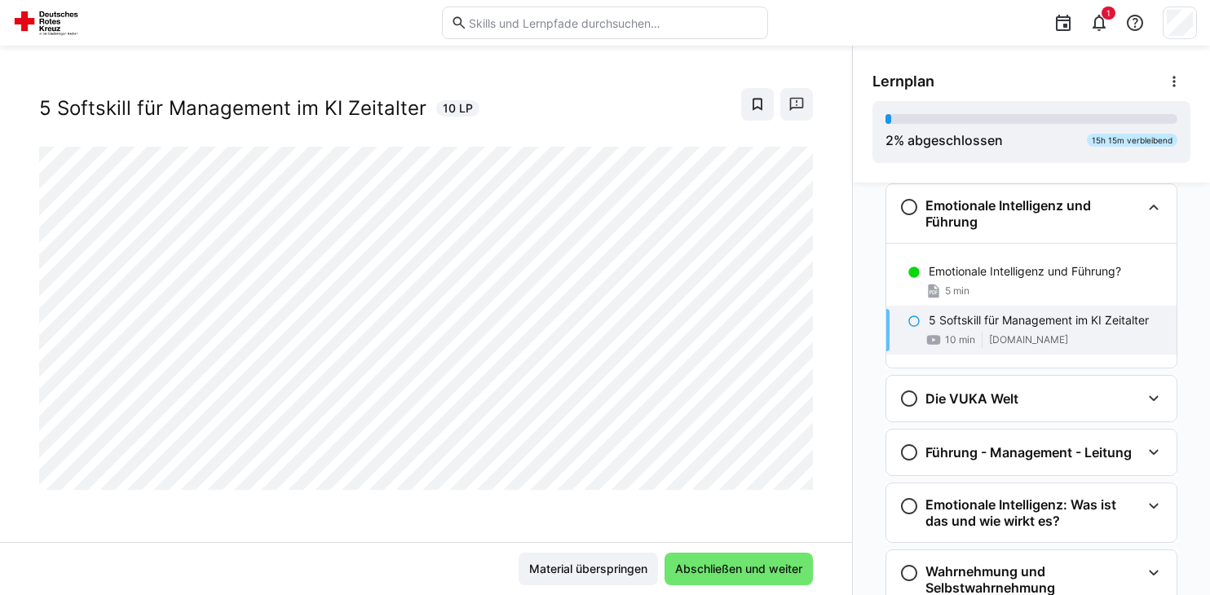
scroll to position [26, 0]
click at [775, 556] on span "Abschließen und weiter" at bounding box center [738, 569] width 148 height 33
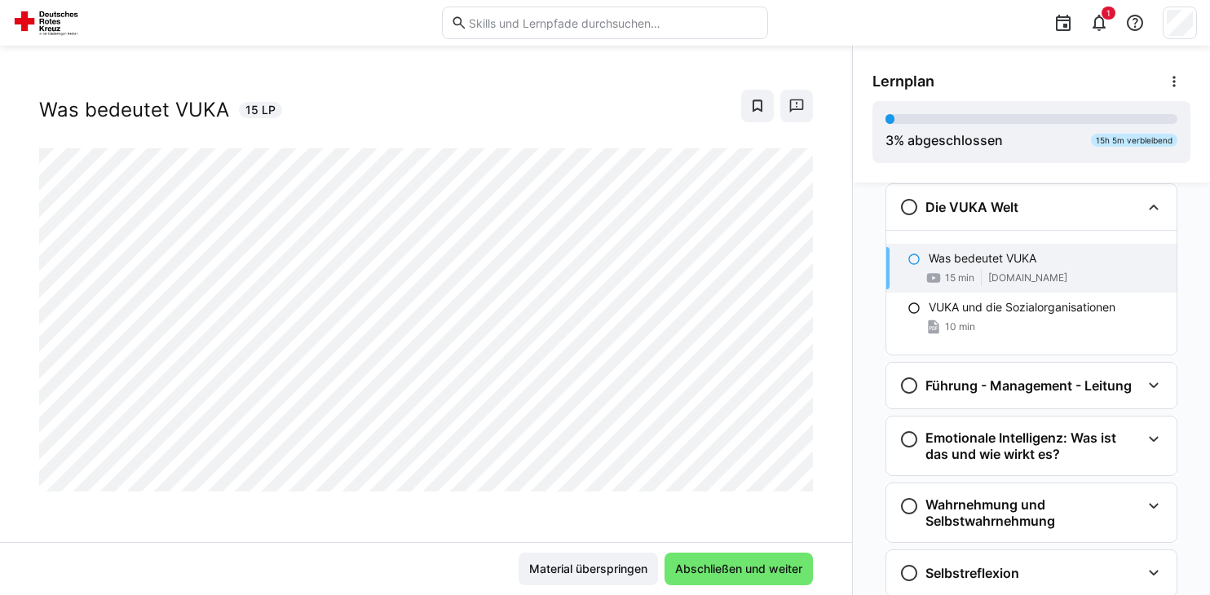
scroll to position [153, 0]
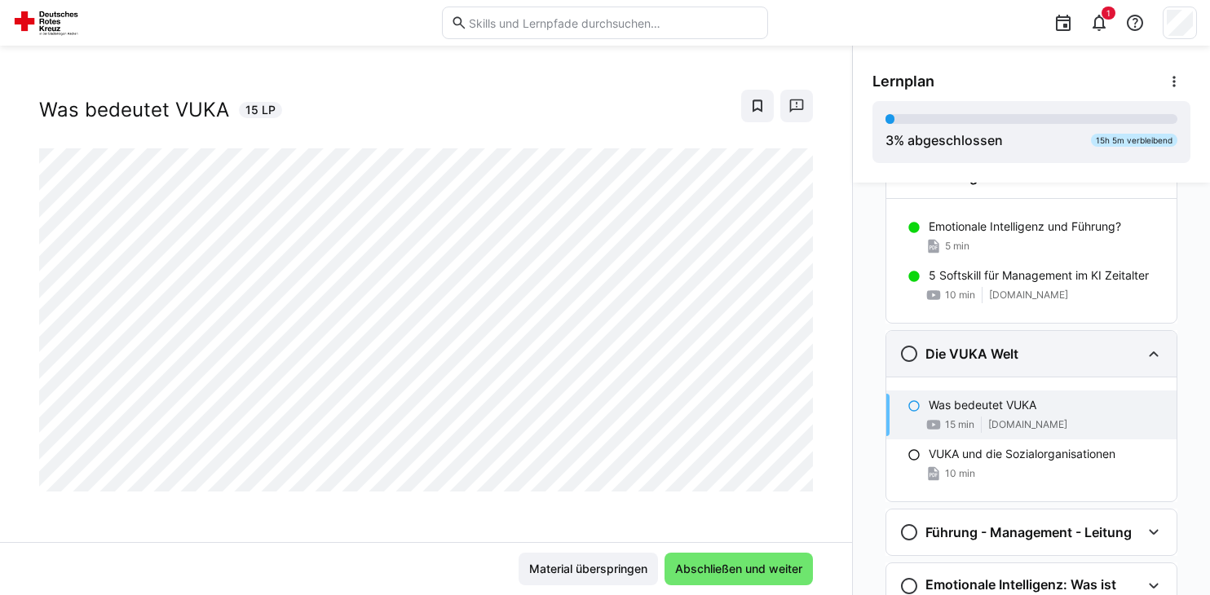
click at [1055, 356] on div "Die VUKA Welt" at bounding box center [1019, 354] width 241 height 20
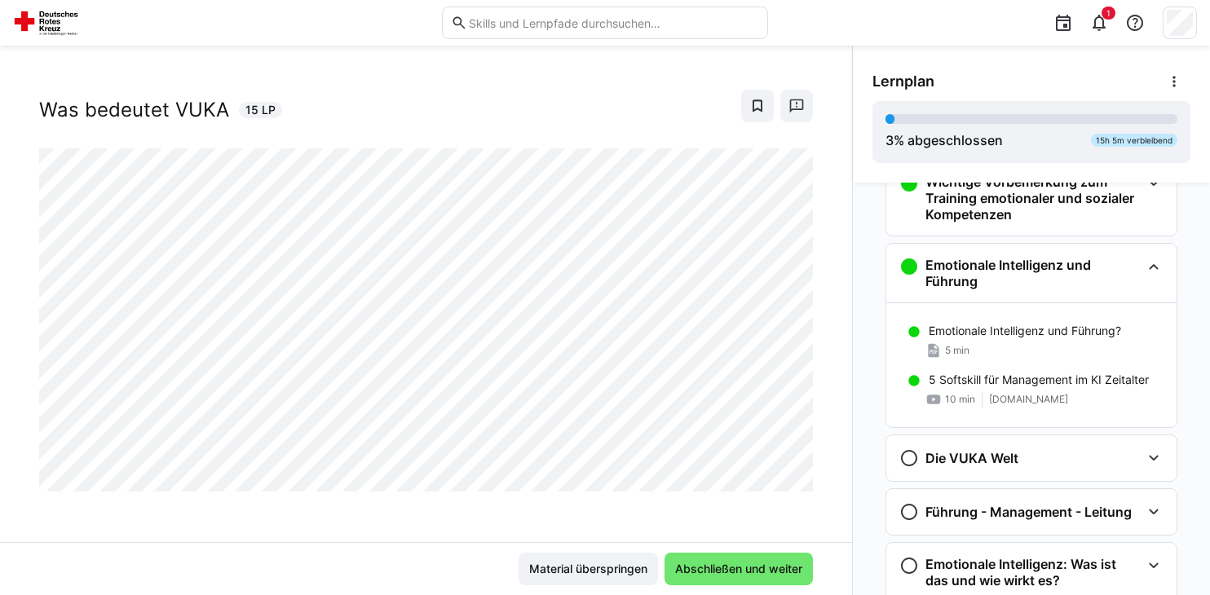
scroll to position [0, 0]
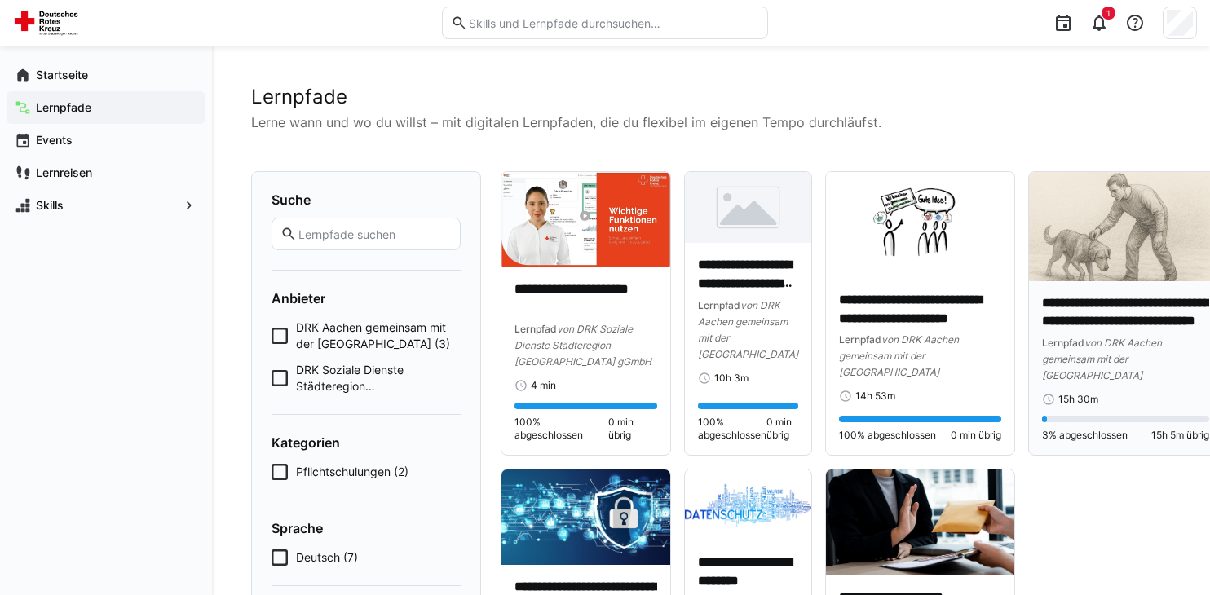
click at [1096, 280] on img at bounding box center [1125, 226] width 193 height 109
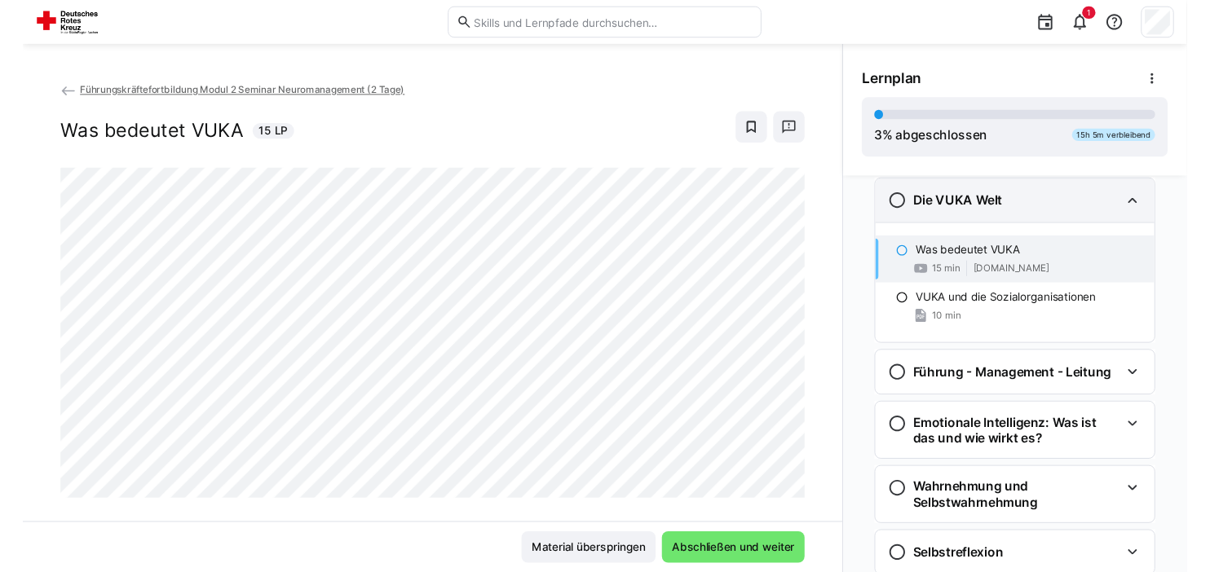
scroll to position [175, 0]
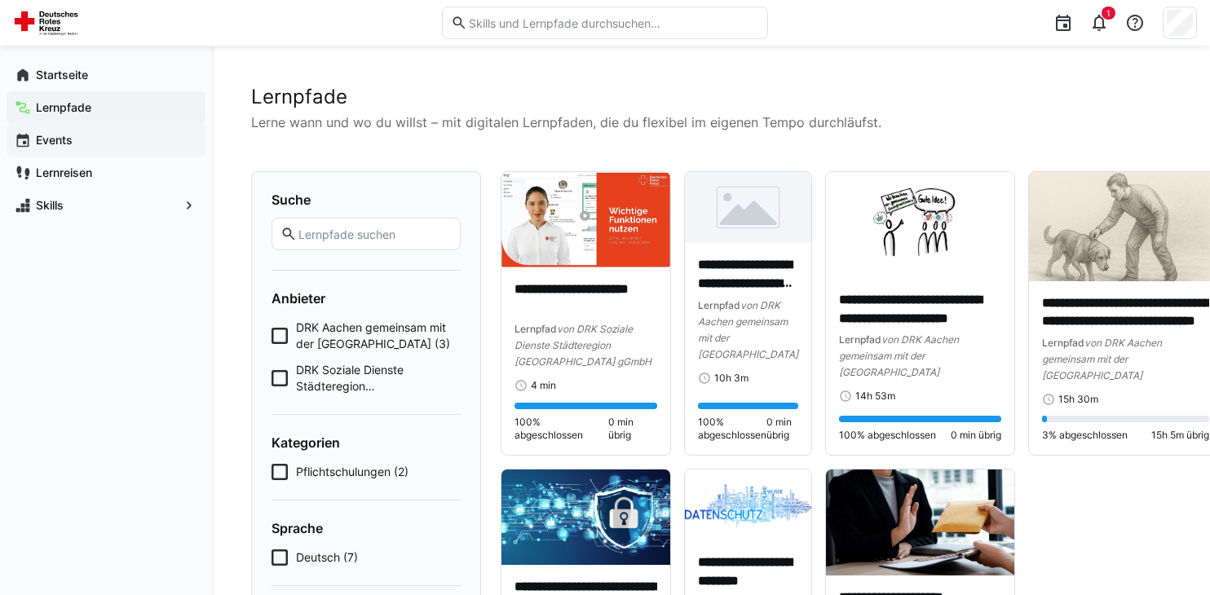
click at [0, 0] on app-navigation-label "Events" at bounding box center [0, 0] width 0 height 0
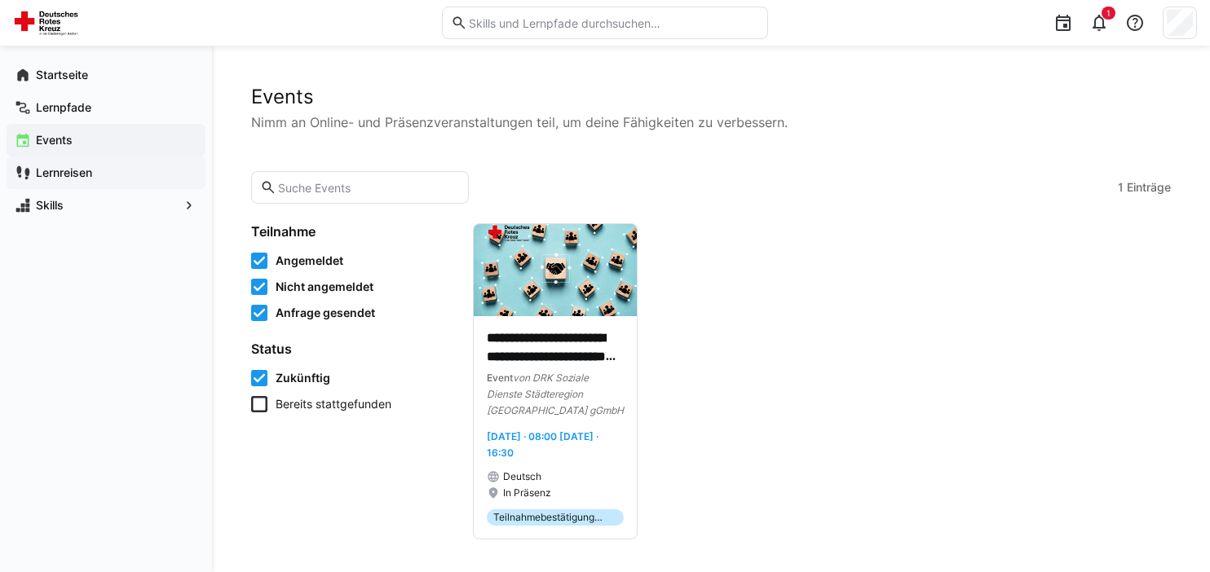
click at [0, 0] on app-navigation-label "Lernreisen" at bounding box center [0, 0] width 0 height 0
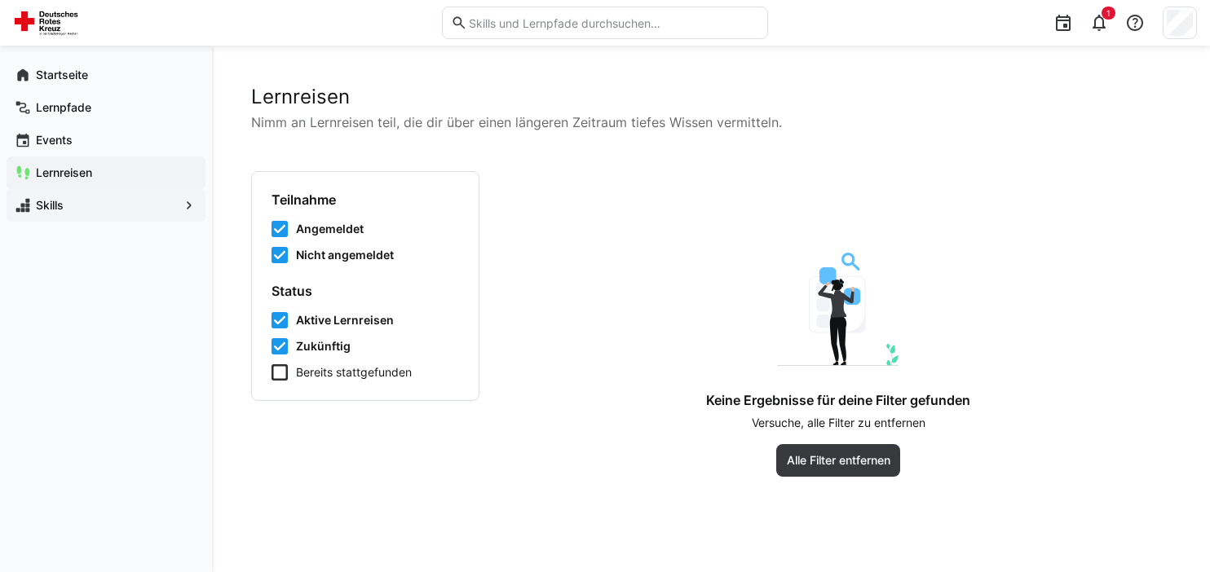
click at [65, 209] on span "Skills" at bounding box center [105, 205] width 145 height 16
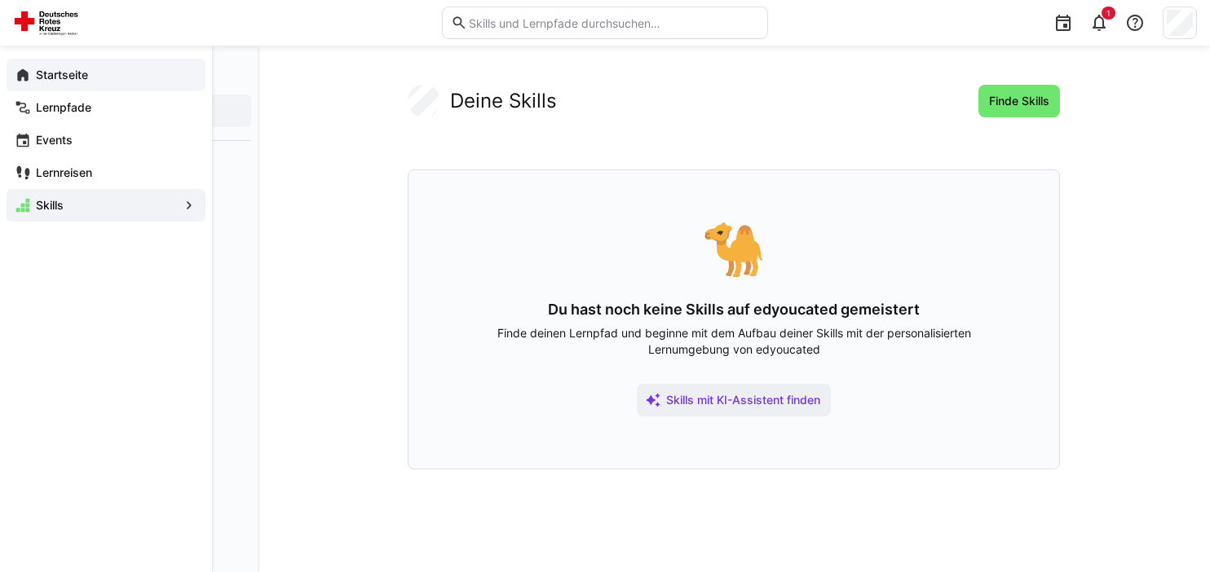
click at [33, 77] on div "Startseite" at bounding box center [106, 75] width 199 height 33
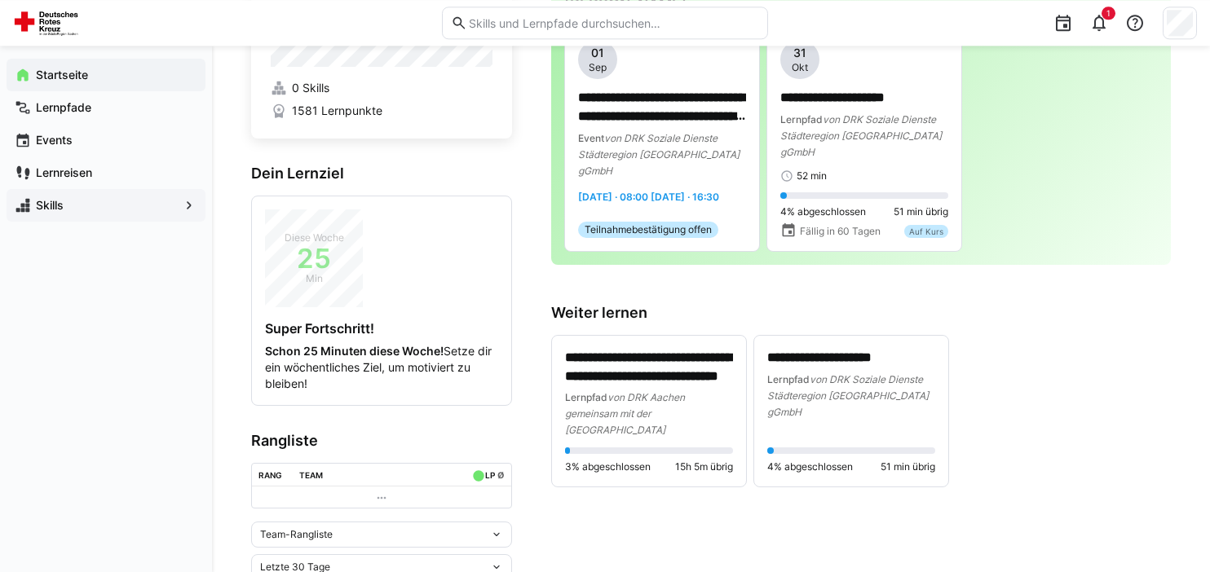
scroll to position [153, 0]
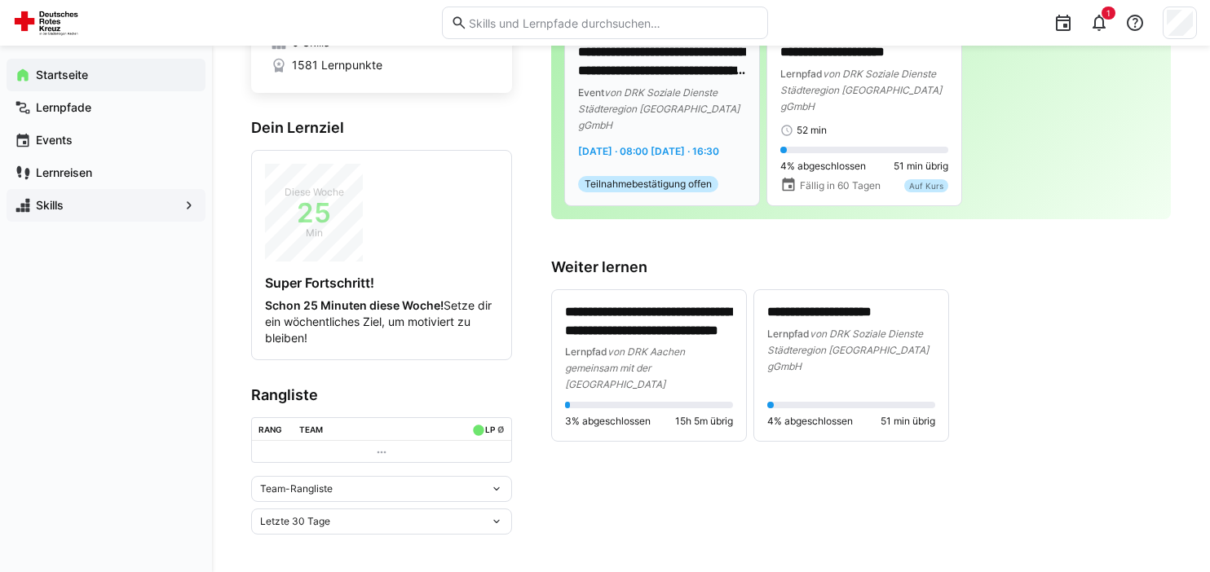
click at [653, 161] on div "**********" at bounding box center [662, 93] width 168 height 198
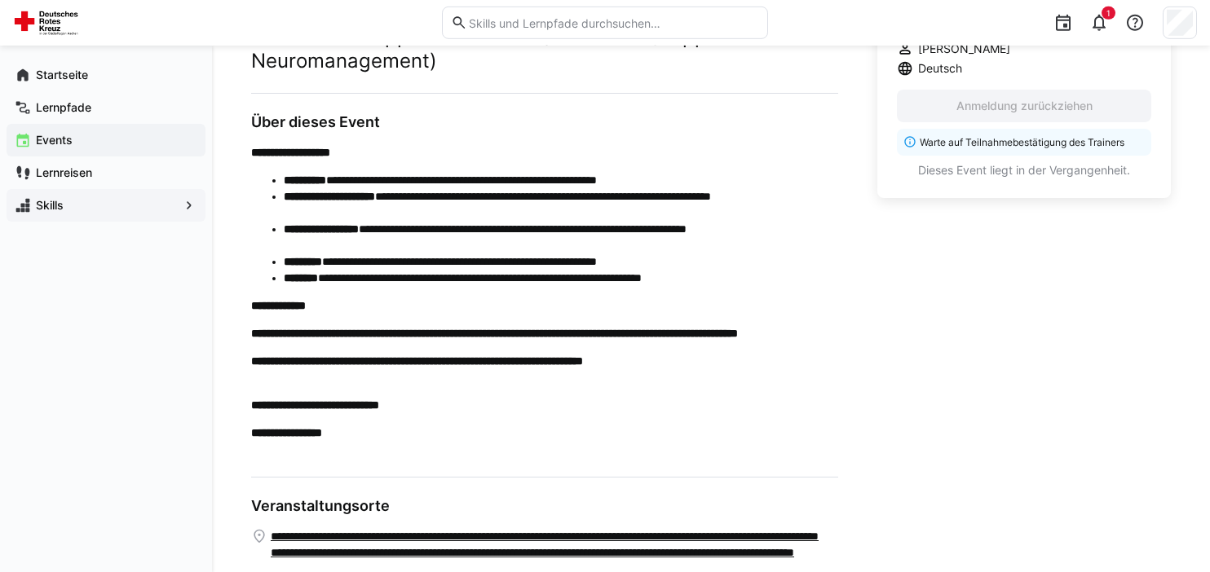
scroll to position [626, 0]
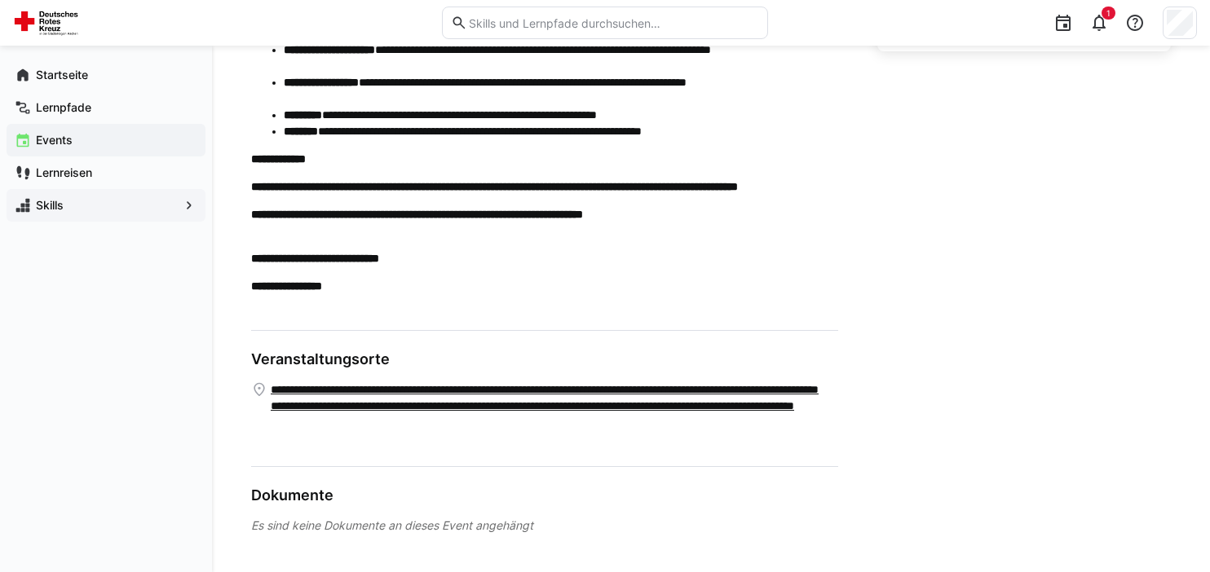
click at [380, 524] on div "Es sind keine Dokumente an dieses Event angehängt" at bounding box center [544, 526] width 587 height 16
click at [92, 97] on div "Lernpfade" at bounding box center [106, 107] width 199 height 33
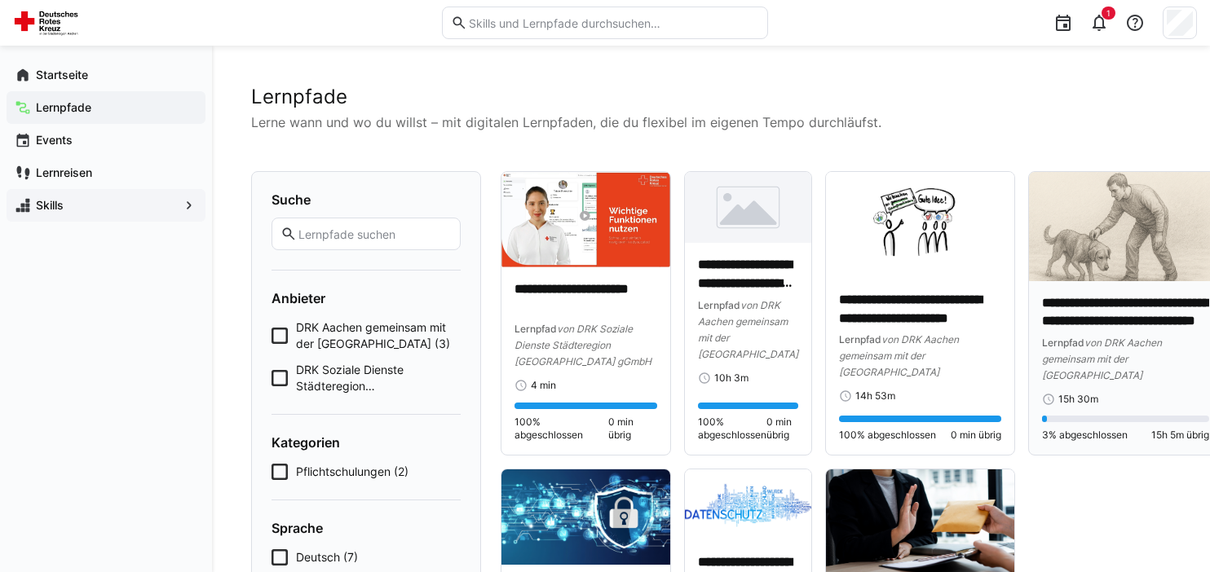
click at [1140, 314] on p "**********" at bounding box center [1125, 313] width 167 height 38
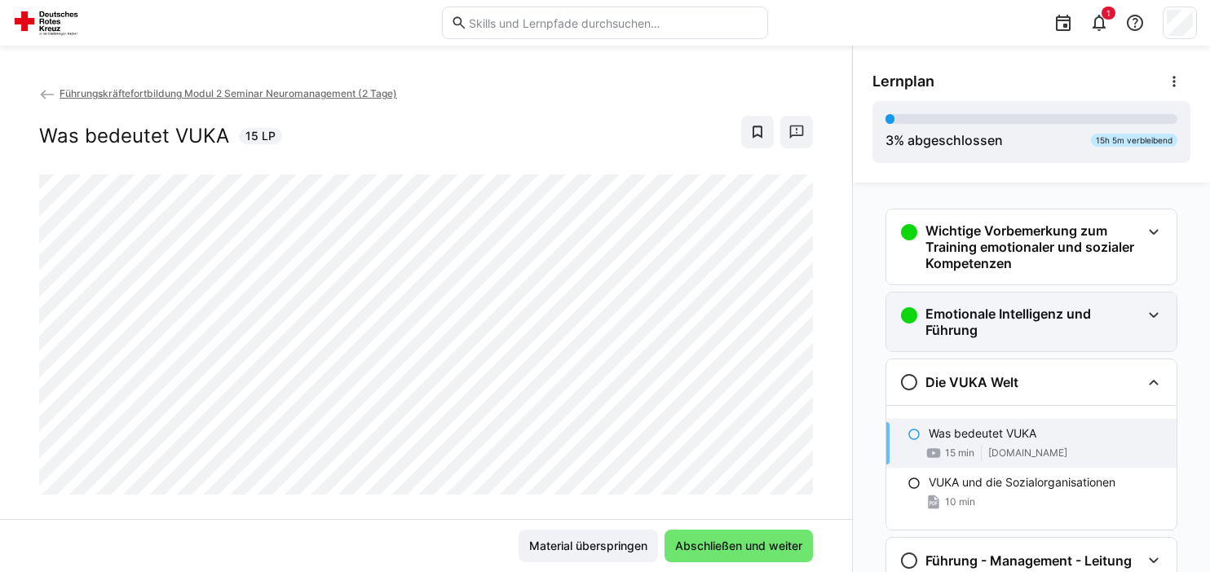
click at [909, 315] on eds-icon at bounding box center [909, 316] width 20 height 20
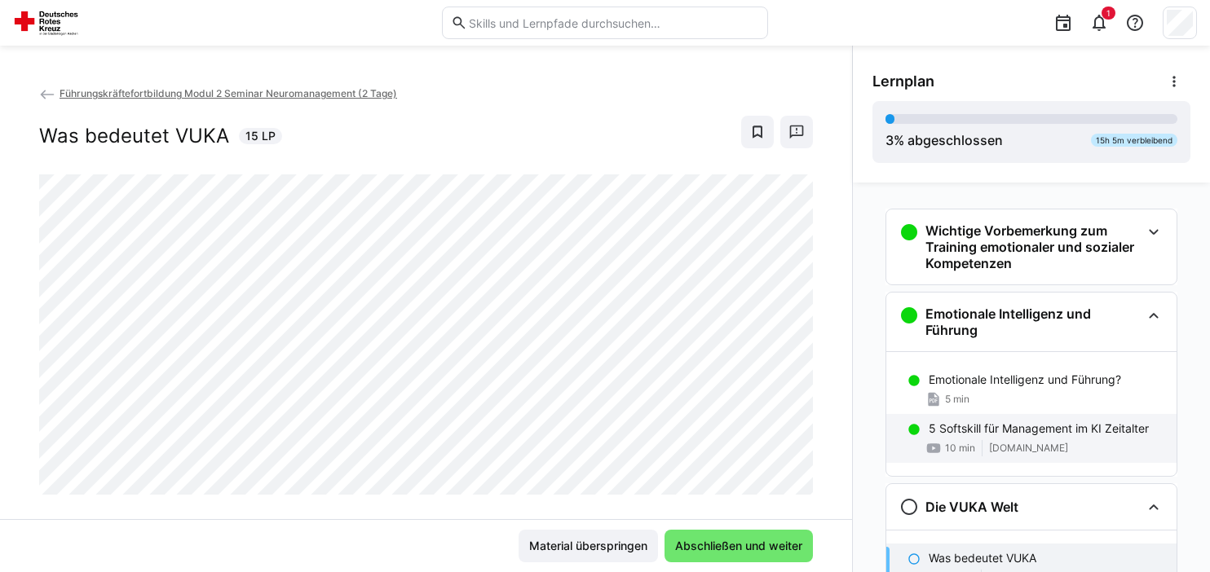
click at [934, 432] on p "5 Softskill für Management im KI Zeitalter" at bounding box center [1039, 429] width 220 height 16
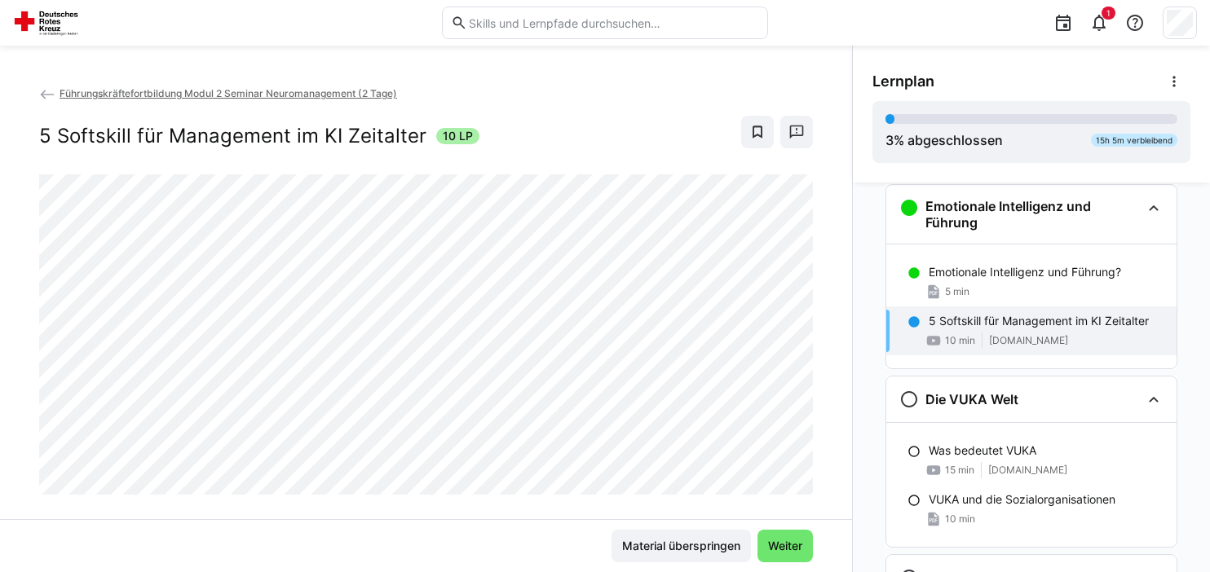
scroll to position [108, 0]
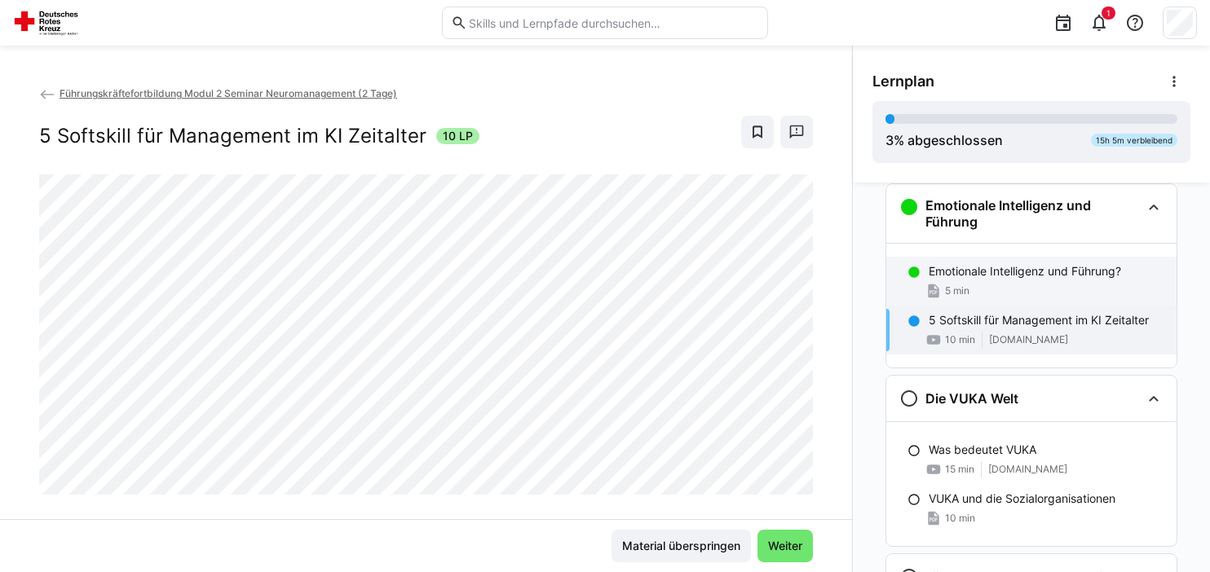
click at [1049, 259] on div "Emotionale Intelligenz und Führung? 5 min" at bounding box center [1031, 281] width 290 height 49
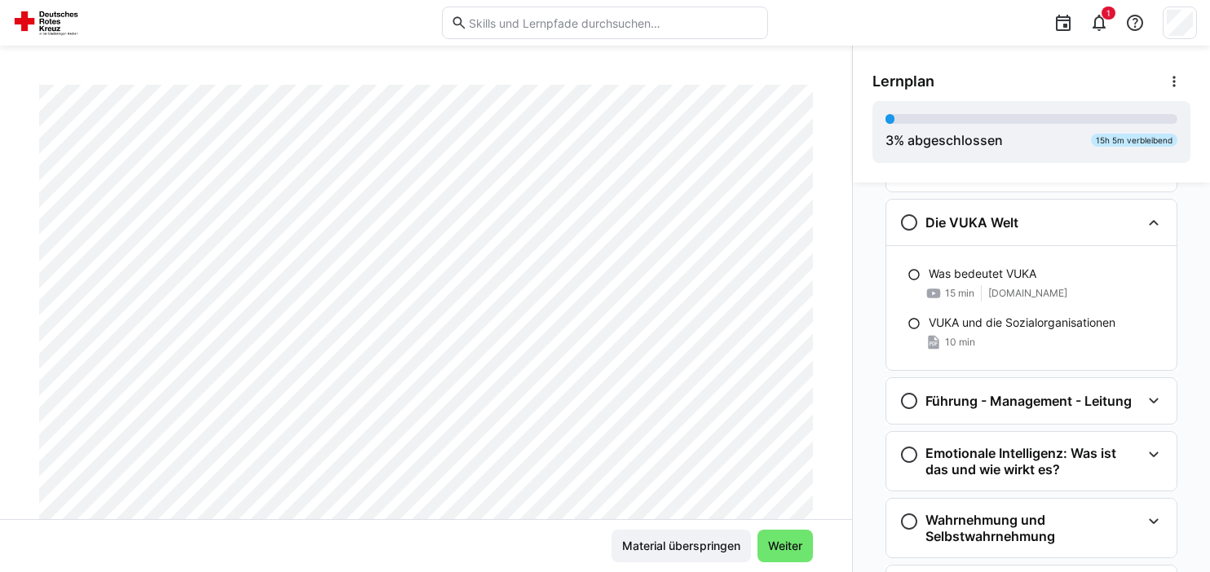
scroll to position [287, 0]
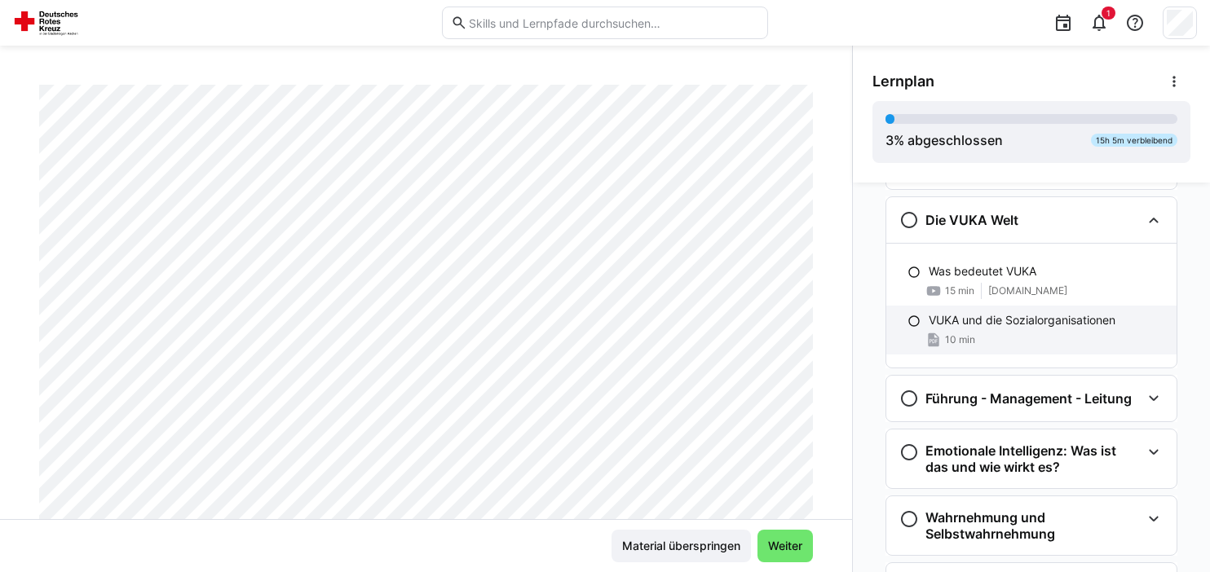
click at [988, 338] on div "10 min" at bounding box center [1046, 340] width 235 height 16
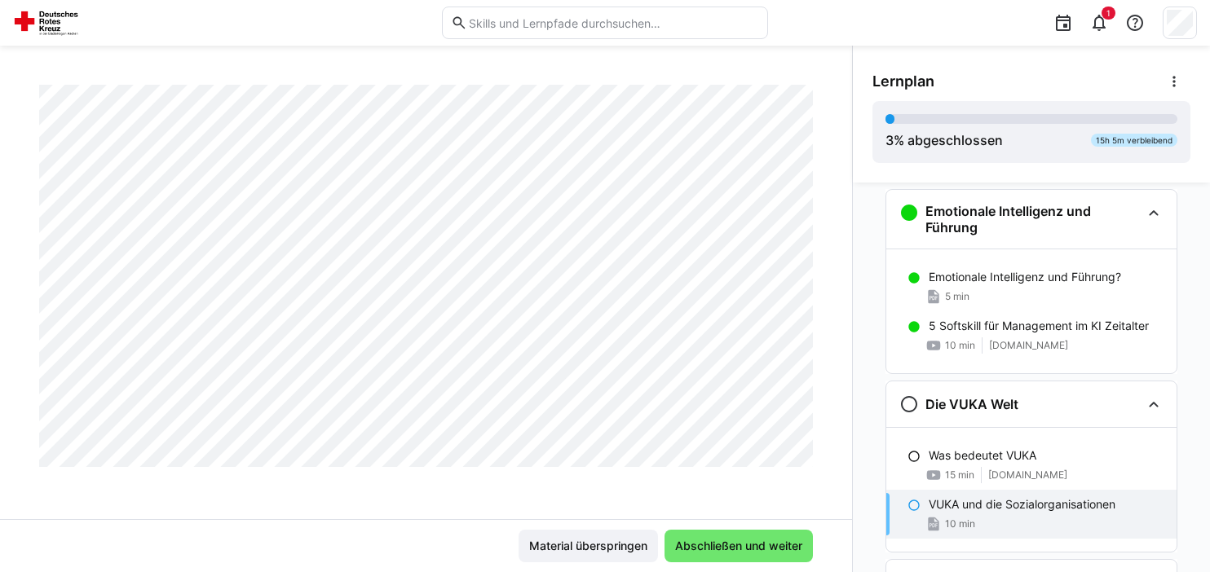
scroll to position [95, 0]
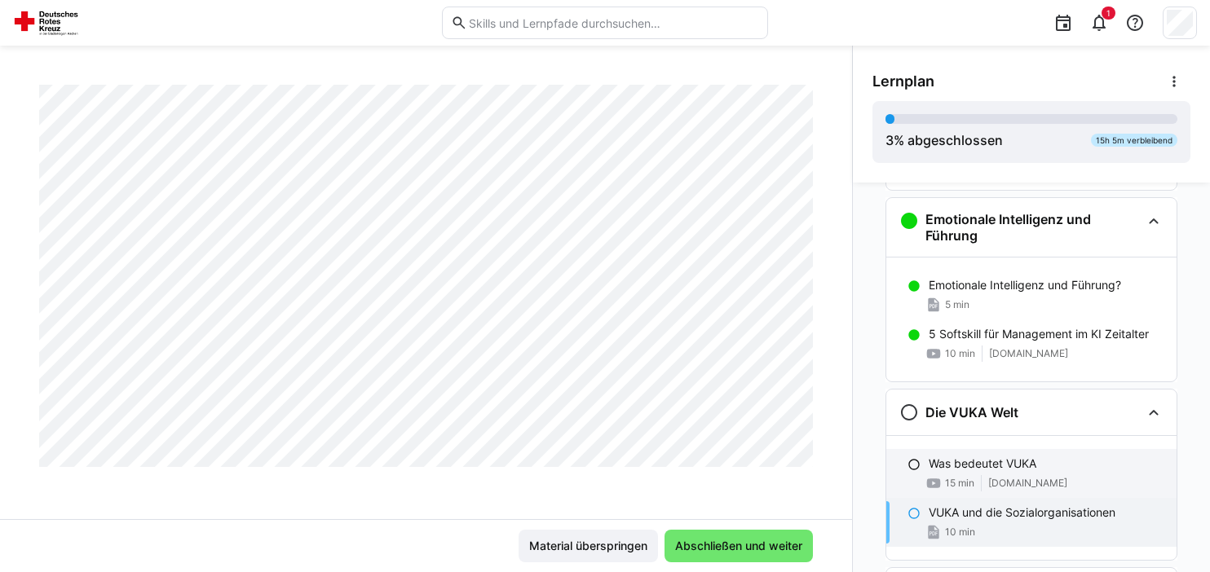
click at [915, 464] on eds-icon at bounding box center [913, 464] width 13 height 13
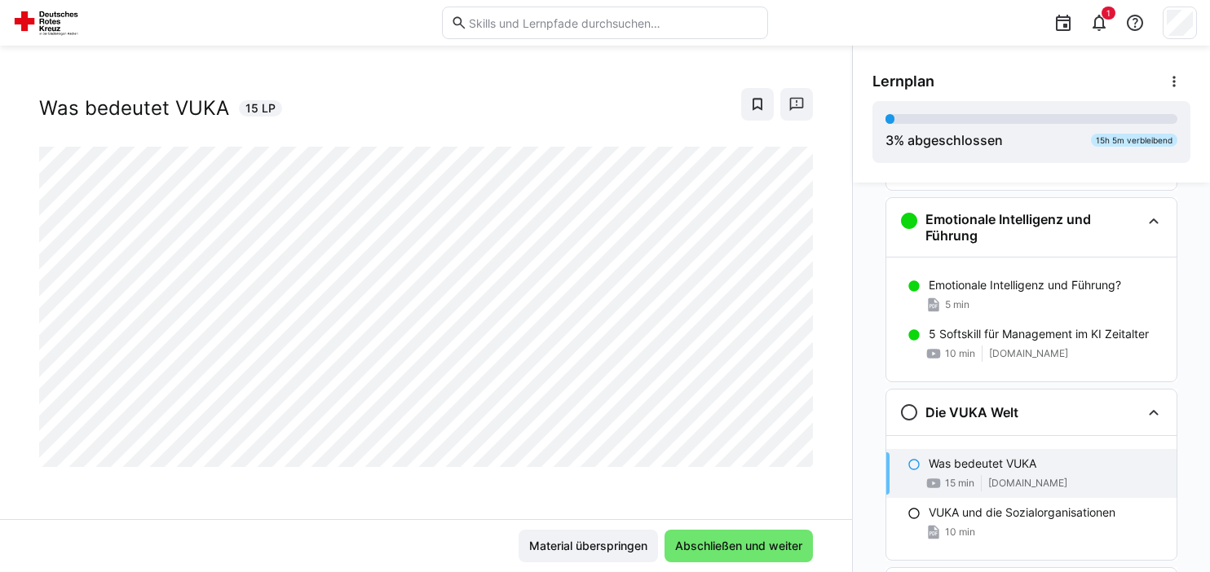
scroll to position [26, 0]
click at [722, 556] on span "Abschließen und weiter" at bounding box center [738, 546] width 148 height 33
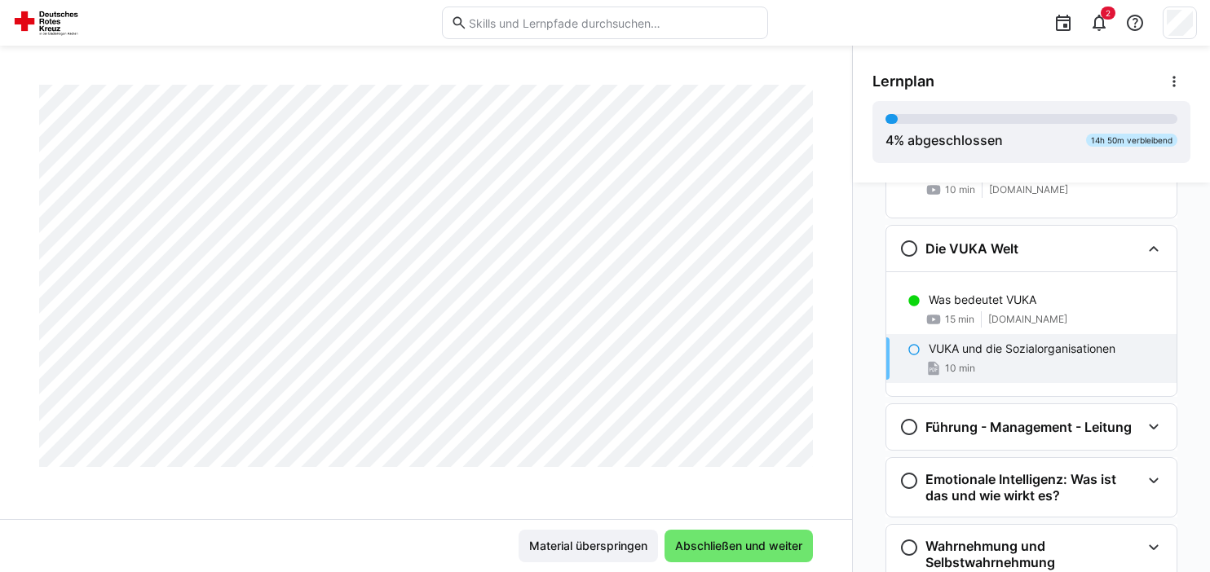
scroll to position [295, 0]
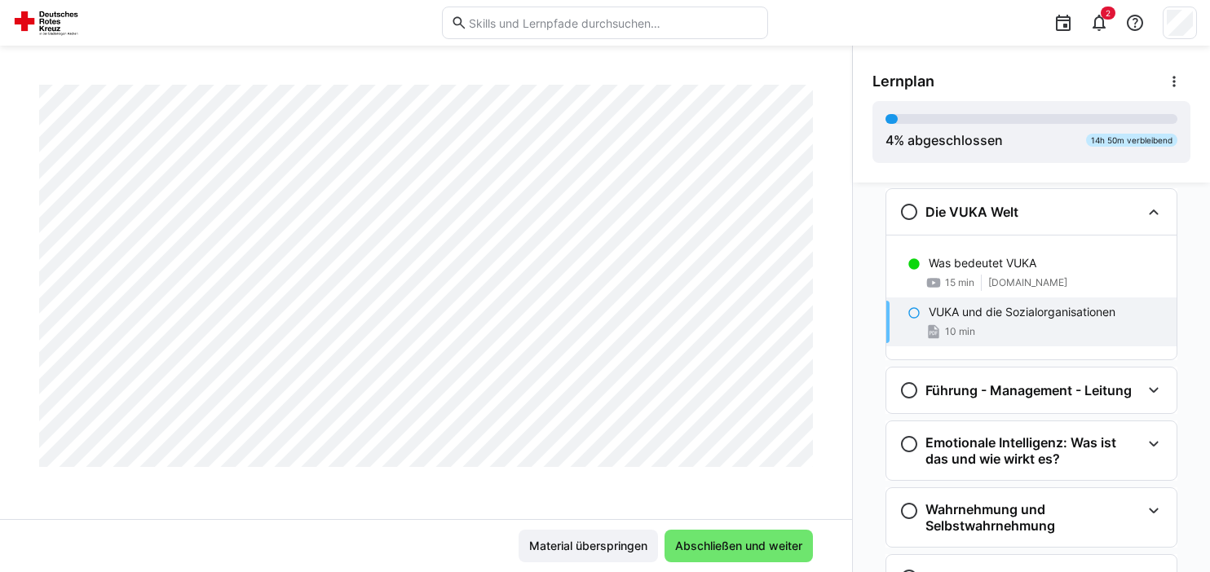
click at [912, 309] on eds-icon at bounding box center [913, 313] width 13 height 13
click at [912, 389] on eds-icon at bounding box center [909, 391] width 20 height 20
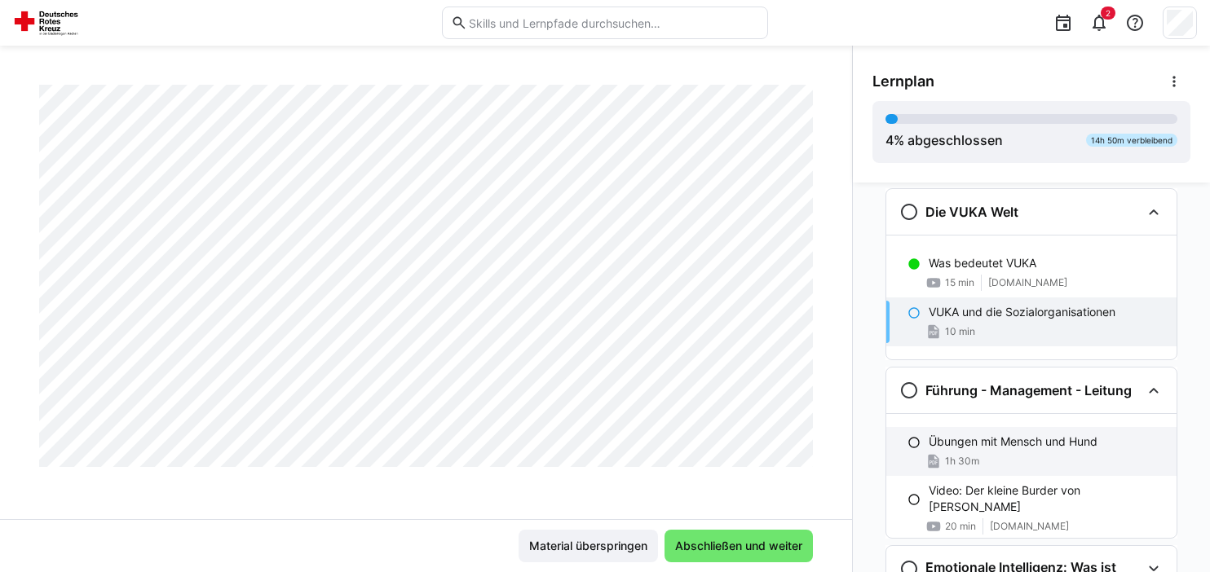
click at [965, 440] on p "Übungen mit Mensch und Hund" at bounding box center [1013, 442] width 169 height 16
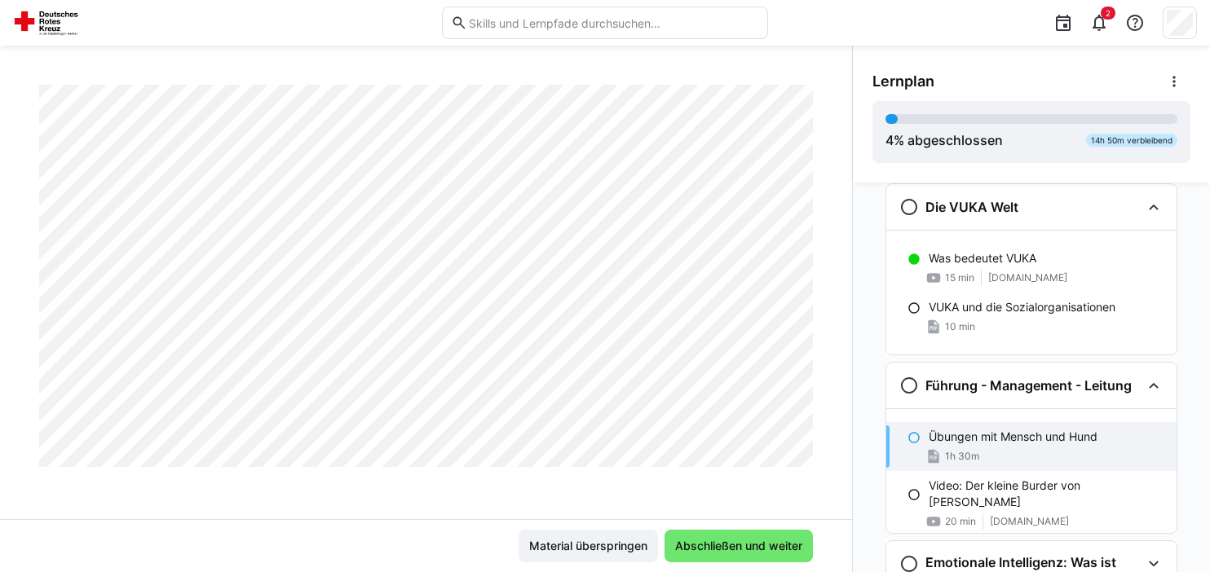
scroll to position [294, 0]
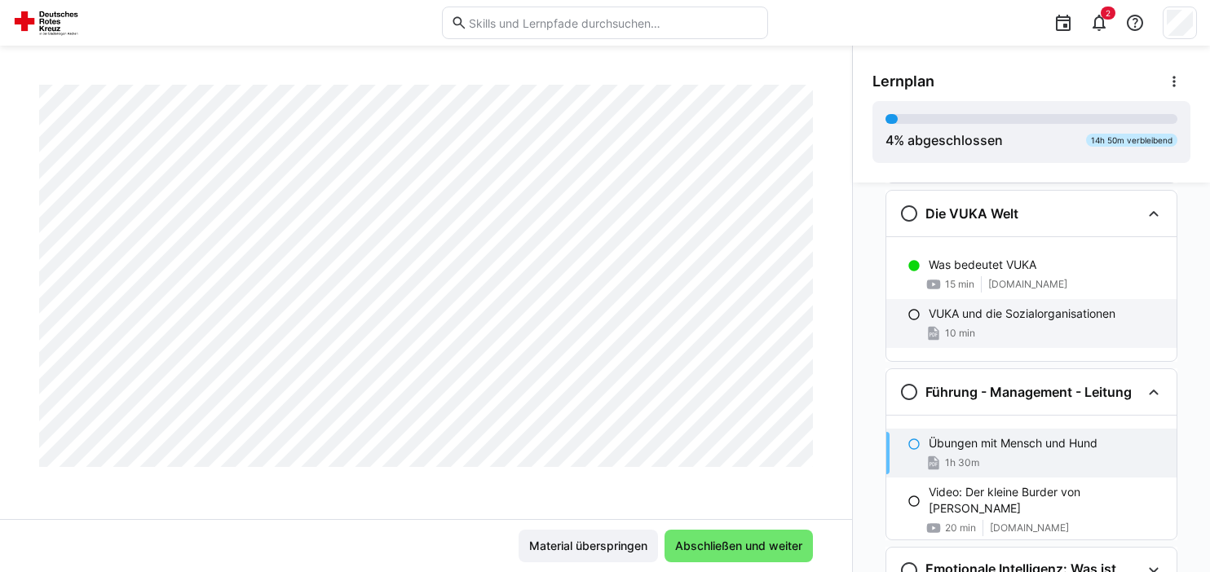
click at [914, 312] on eds-icon at bounding box center [913, 314] width 13 height 13
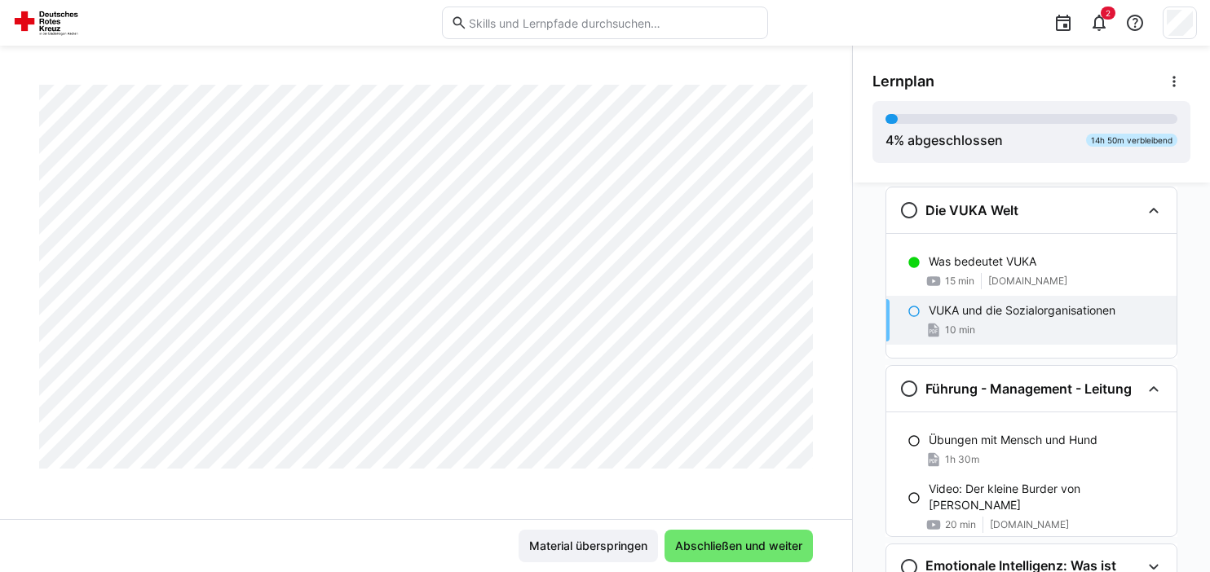
scroll to position [300, 0]
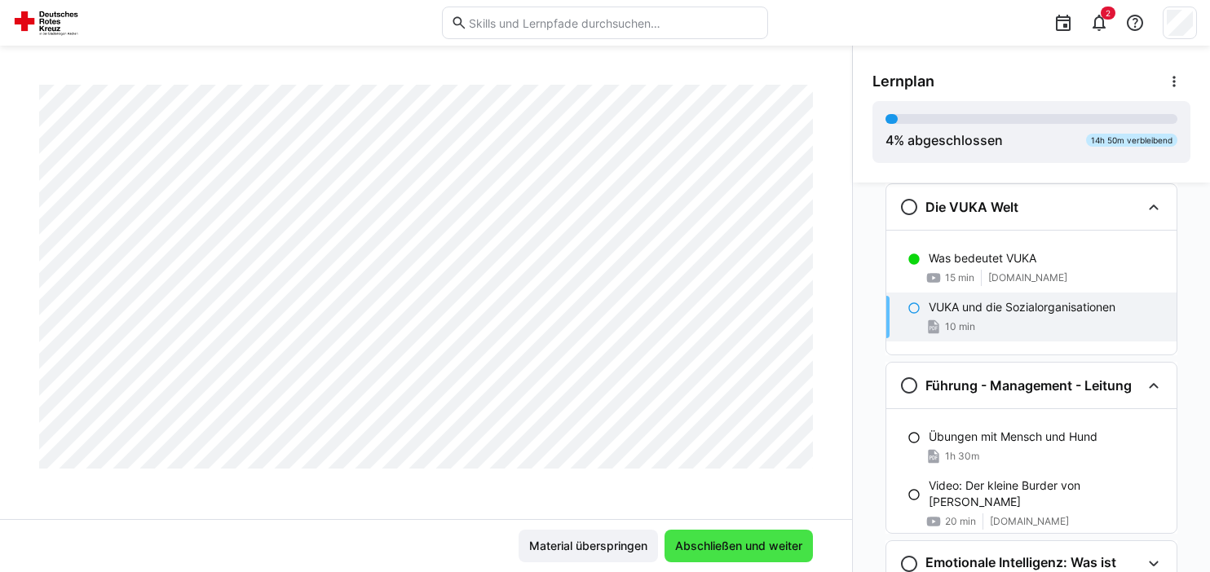
click at [733, 541] on span "Abschließen und weiter" at bounding box center [739, 546] width 132 height 16
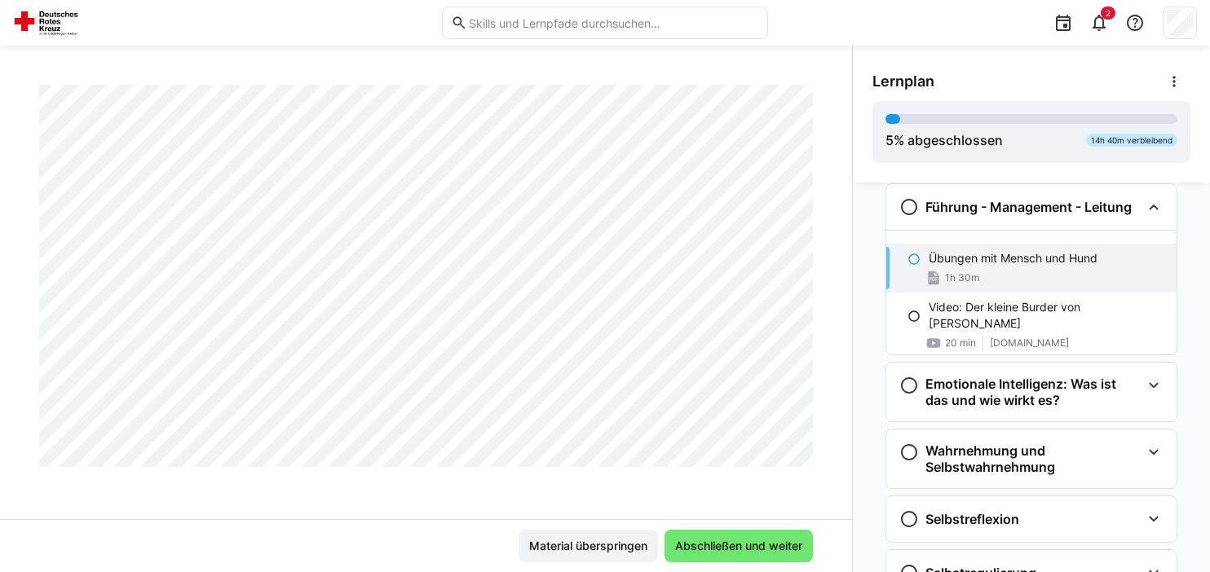
scroll to position [3540, 0]
click at [742, 542] on span "Abschließen und weiter" at bounding box center [739, 546] width 132 height 16
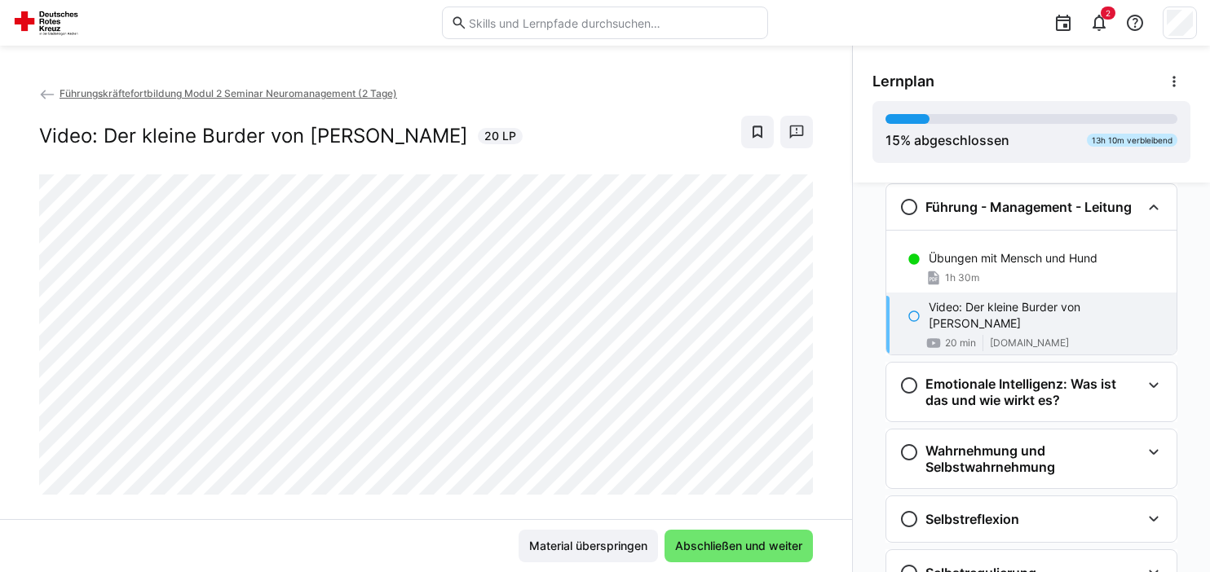
scroll to position [24, 0]
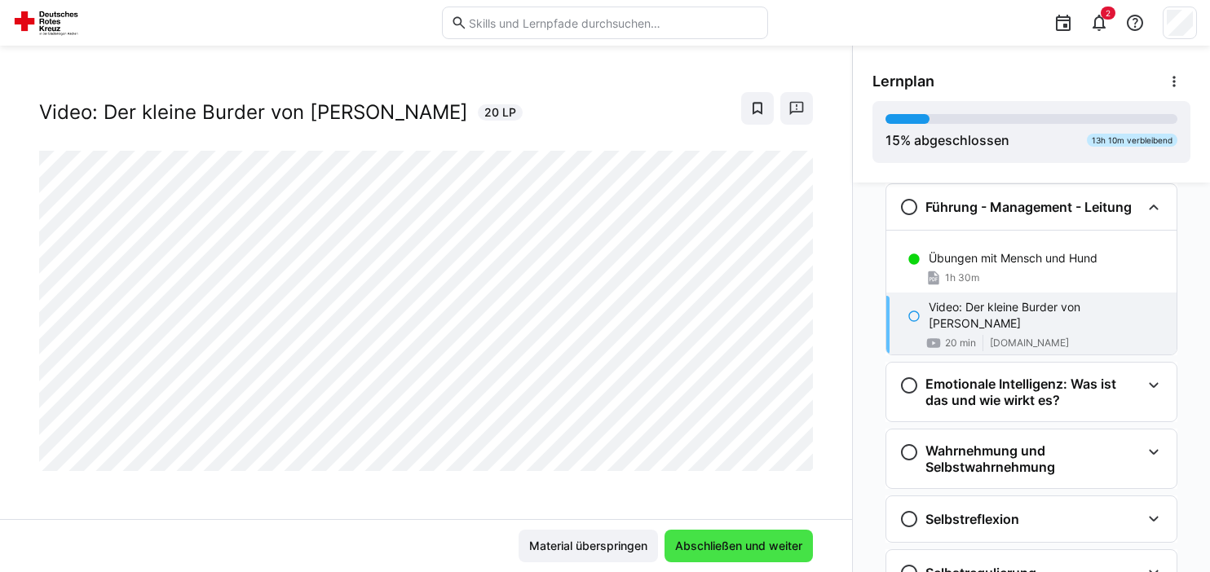
click at [732, 543] on span "Abschließen und weiter" at bounding box center [739, 546] width 132 height 16
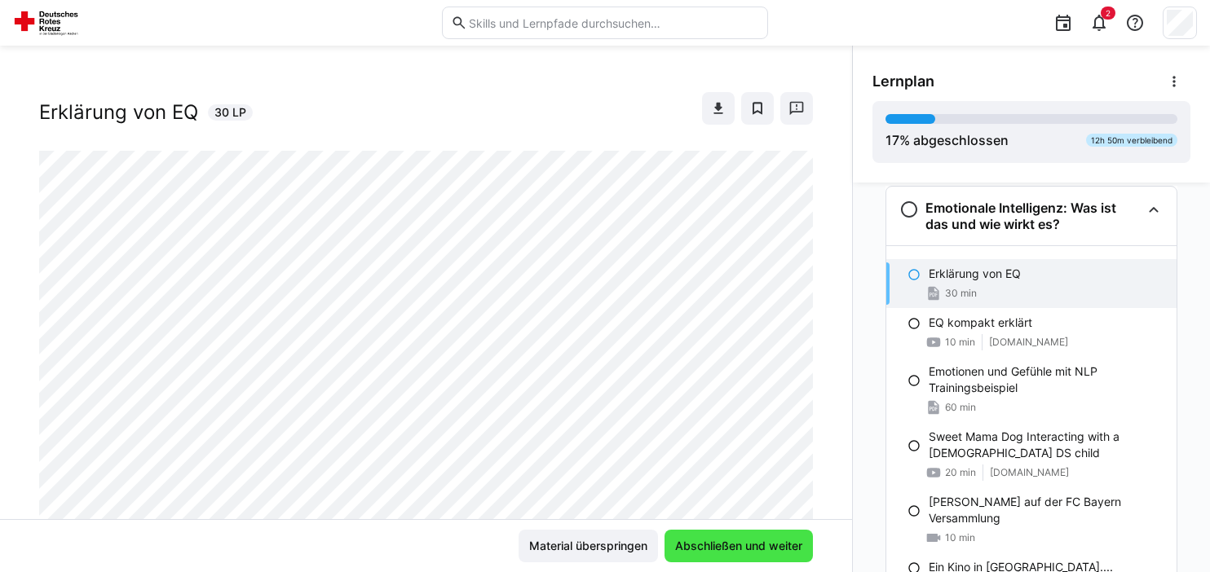
scroll to position [656, 0]
